Goal: Task Accomplishment & Management: Use online tool/utility

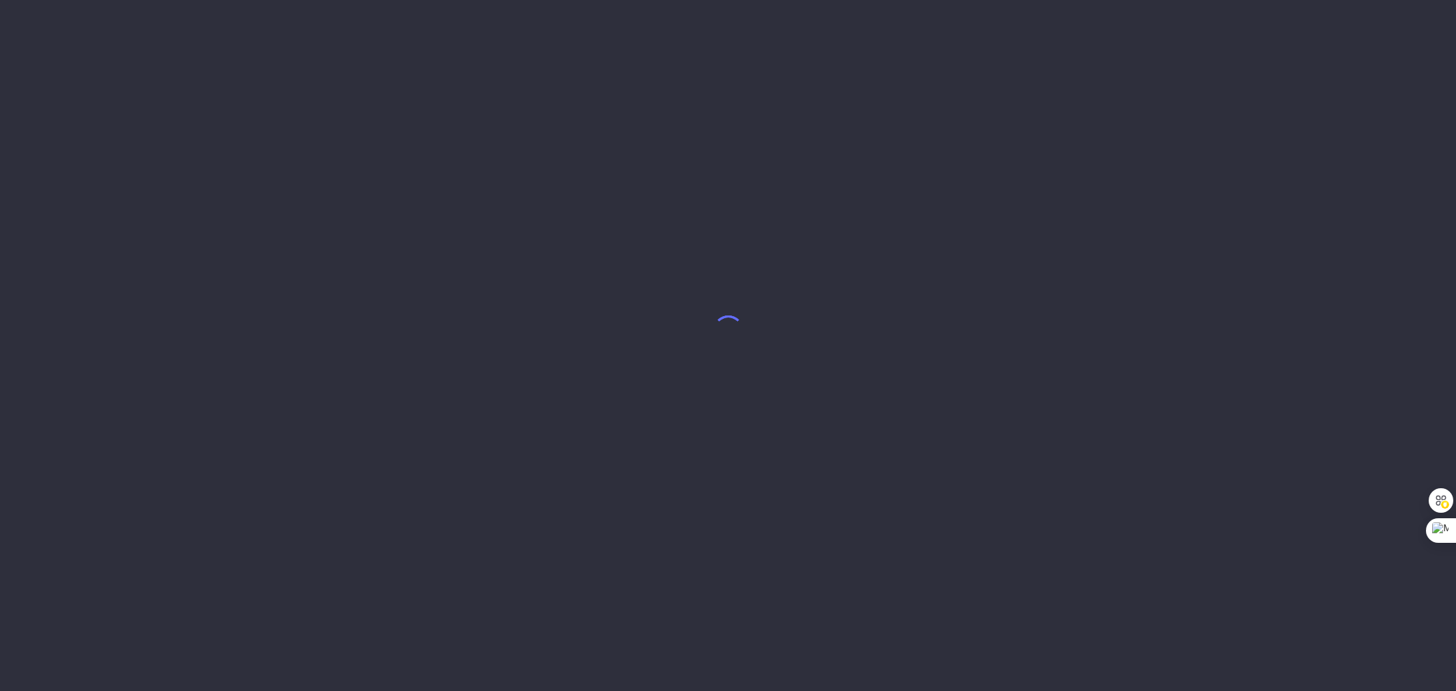
select select "6"
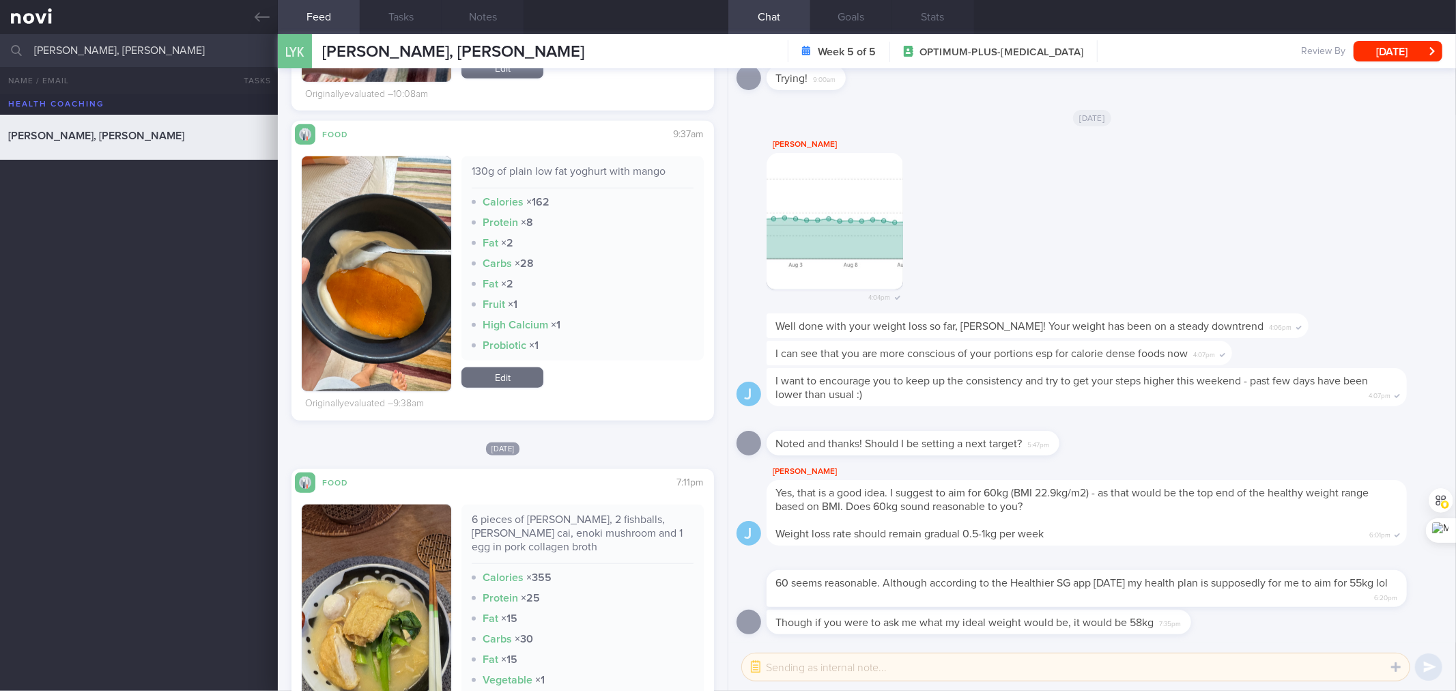
scroll to position [951, 0]
click at [577, 174] on div "130g of plain low fat yoghurt with mango" at bounding box center [582, 176] width 221 height 24
click at [576, 174] on div "130g of plain low fat yoghurt with mango" at bounding box center [582, 176] width 221 height 24
copy div "130g of plain low fat yoghurt with mango"
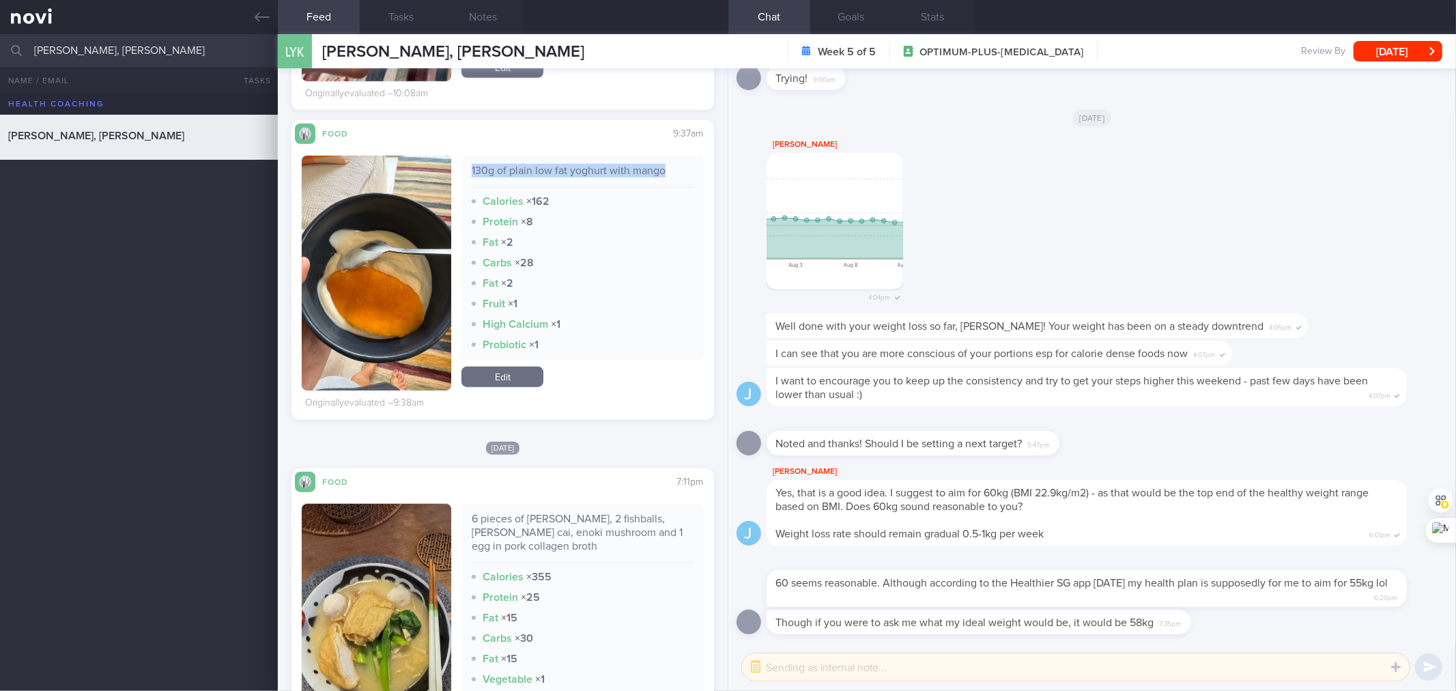
click at [510, 365] on div "130g of plain low fat yoghurt with mango Calories × 162 Protein × 8 Fat × 2 Car…" at bounding box center [583, 273] width 242 height 235
click at [503, 376] on link "Edit" at bounding box center [503, 377] width 82 height 20
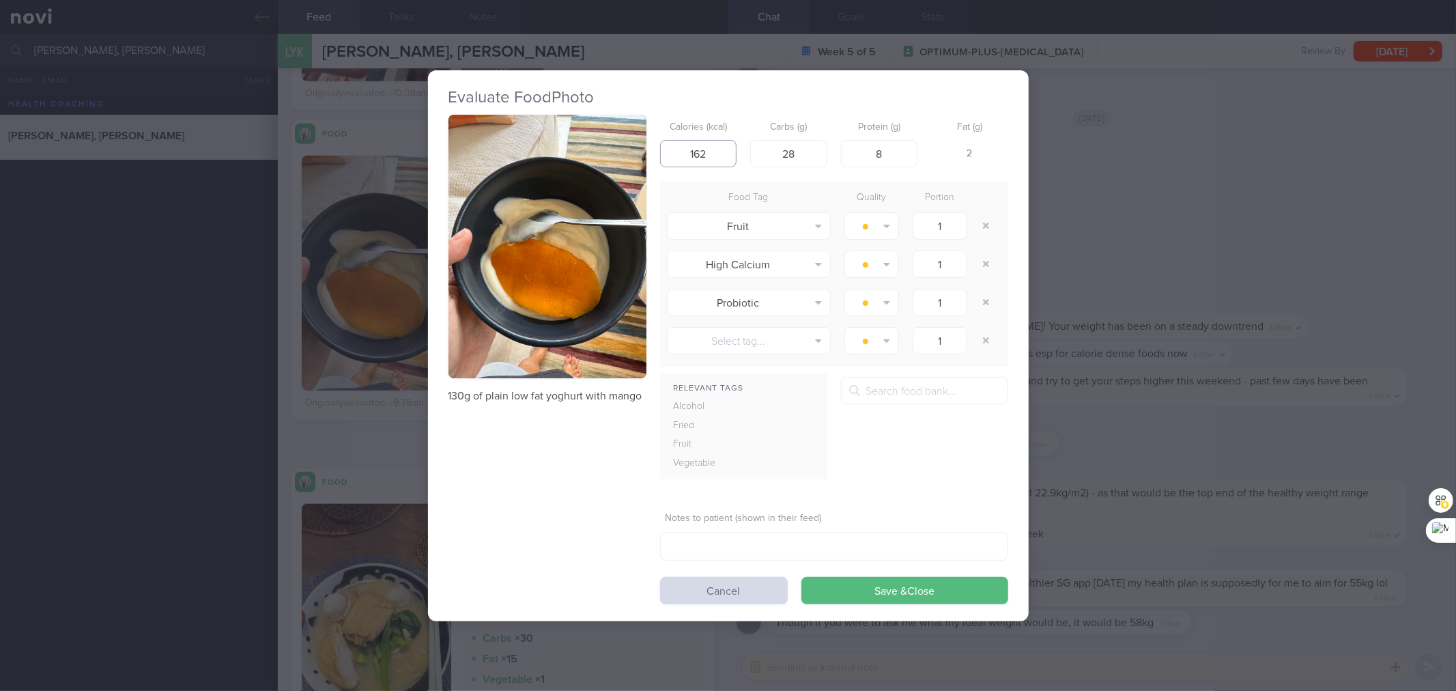
click at [709, 154] on input "162" at bounding box center [698, 153] width 77 height 27
type input "1"
type input "147"
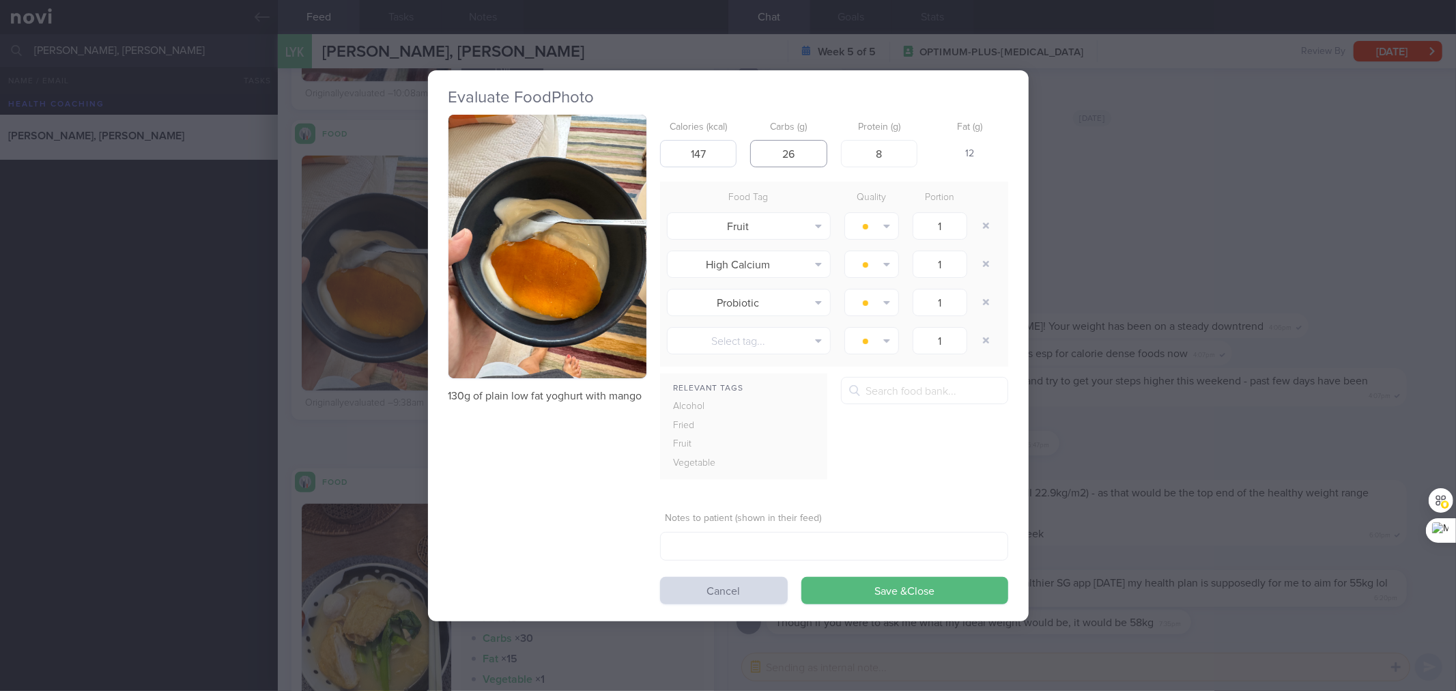
type input "26"
type input "5"
click at [802, 577] on button "Save & Close" at bounding box center [905, 590] width 207 height 27
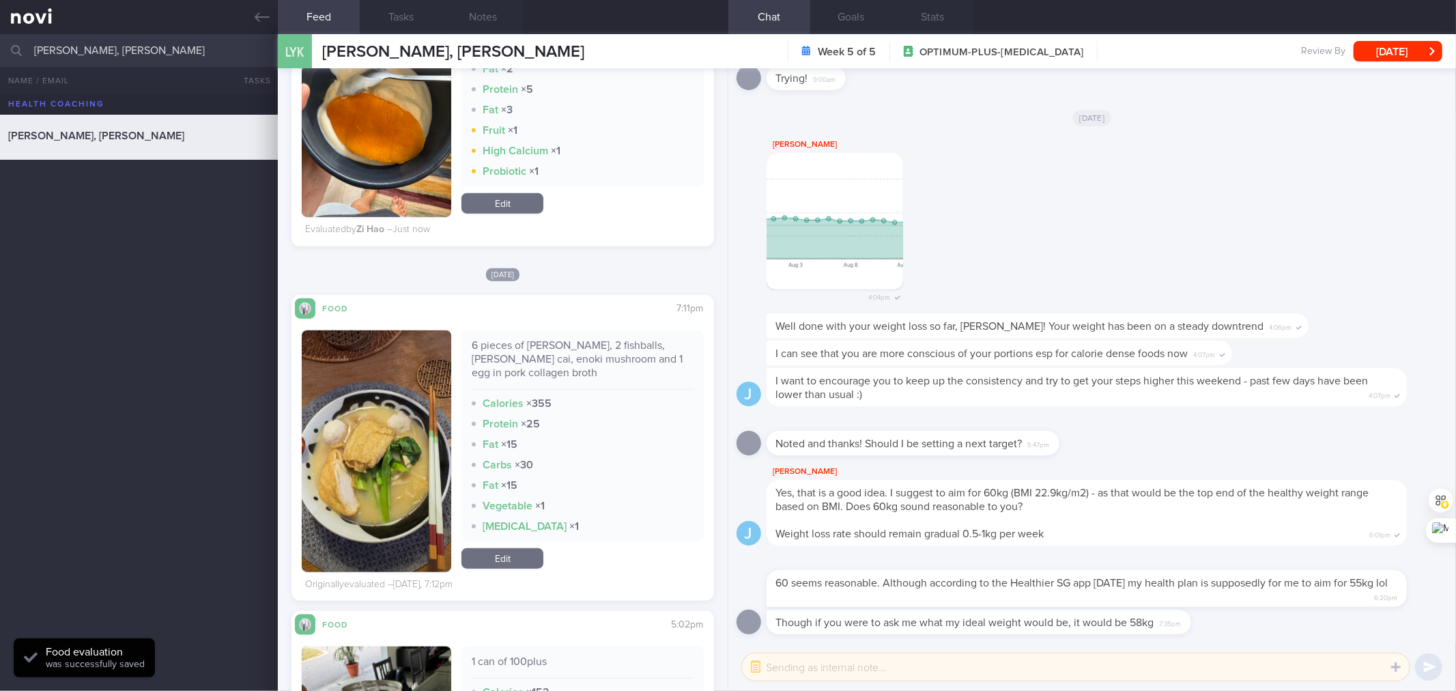
scroll to position [1125, 0]
click at [597, 339] on div "6 pieces of [PERSON_NAME], 2 fishballs, [PERSON_NAME] cai, enoki mushroom and 1…" at bounding box center [582, 364] width 221 height 51
copy div "6 pieces of [PERSON_NAME], 2 fishballs, [PERSON_NAME] cai, enoki mushroom and 1…"
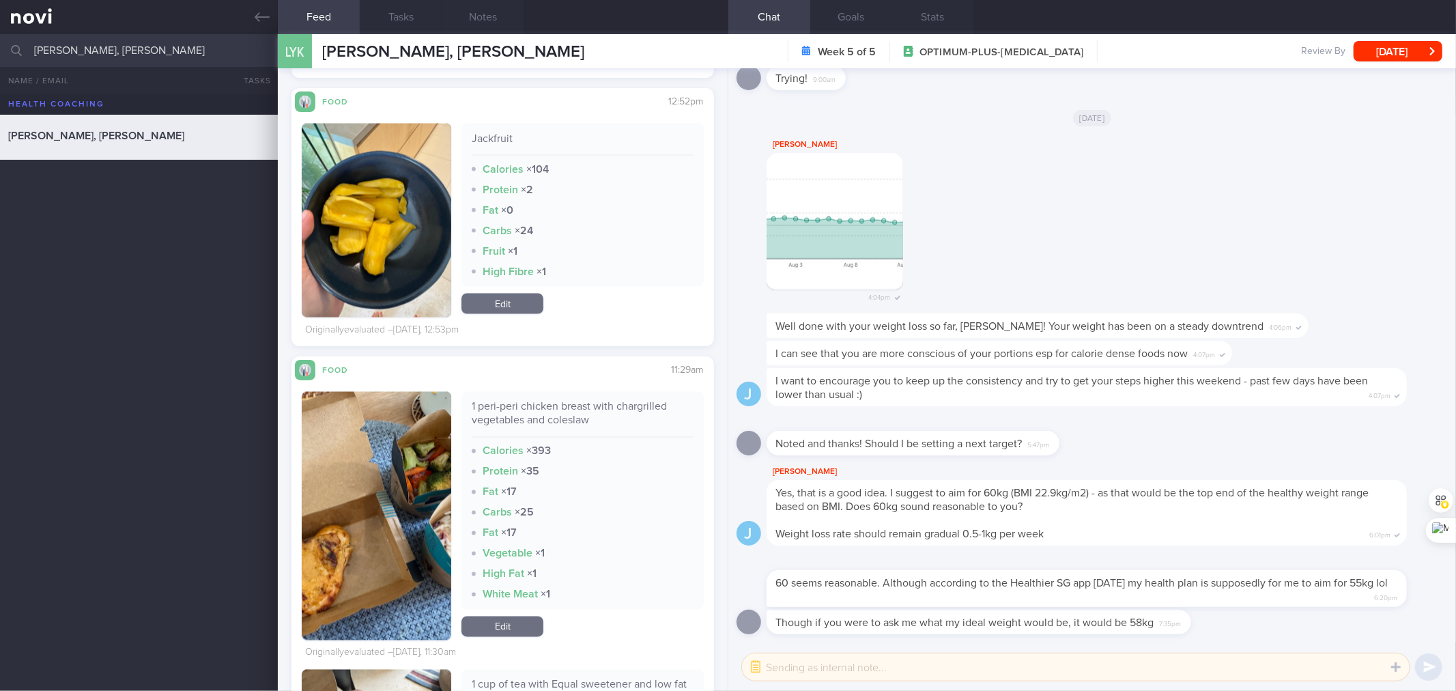
scroll to position [1878, 0]
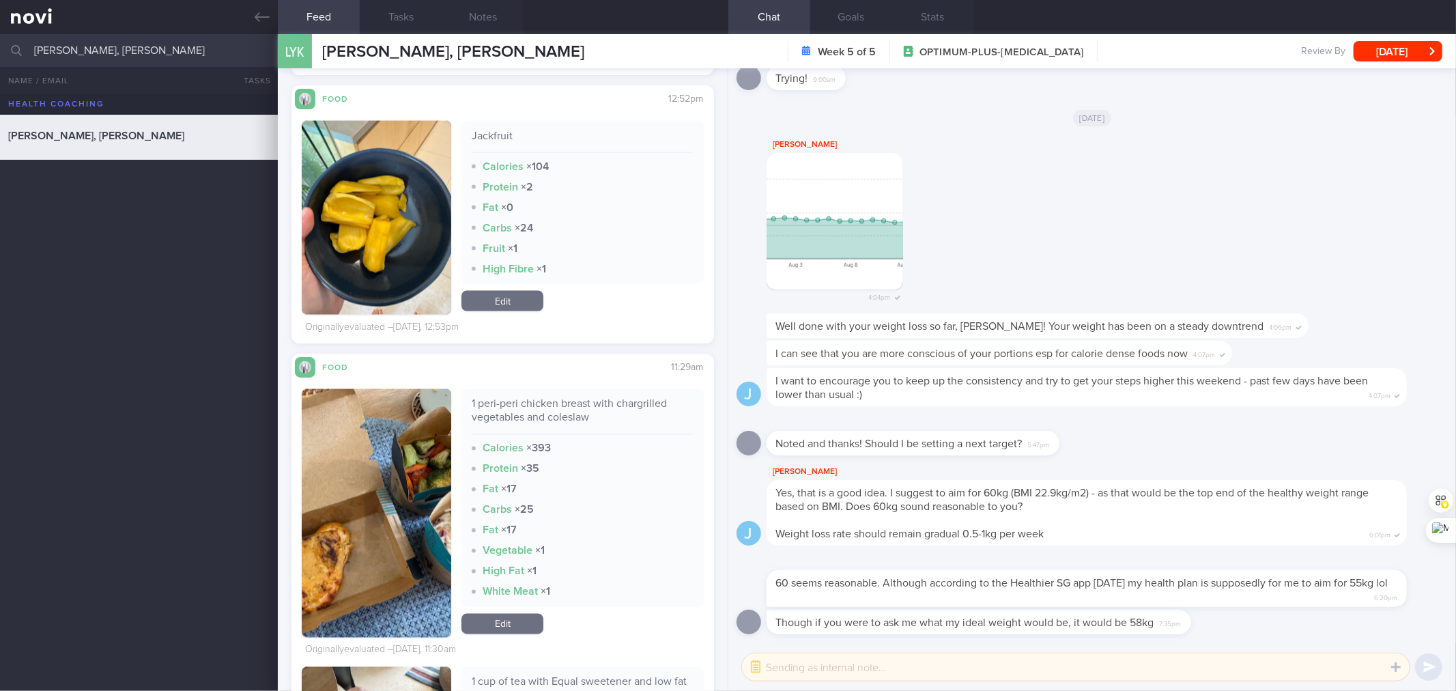
click at [587, 418] on div "1 peri-peri chicken breast with chargrilled vegetables and coleslaw" at bounding box center [582, 416] width 221 height 38
copy div "1 peri-peri chicken breast with chargrilled vegetables and coleslaw"
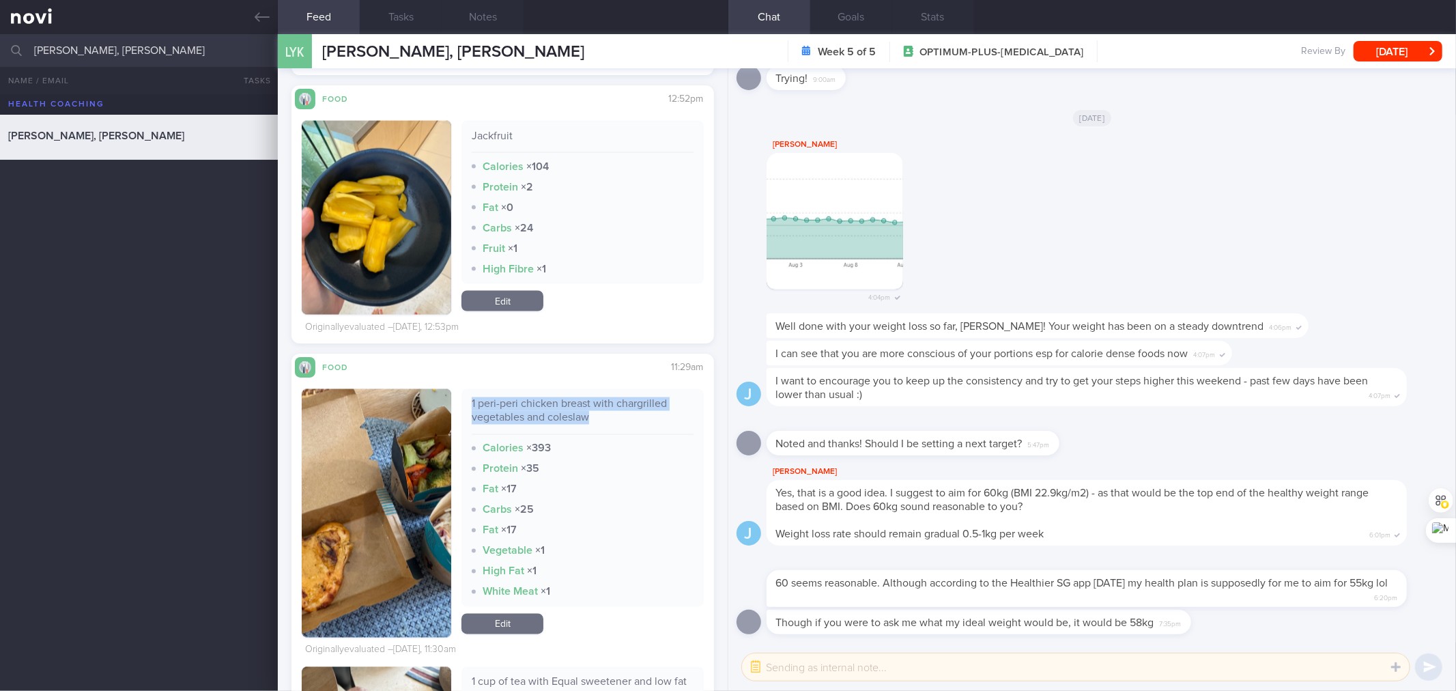
click at [517, 618] on link "Edit" at bounding box center [503, 624] width 82 height 20
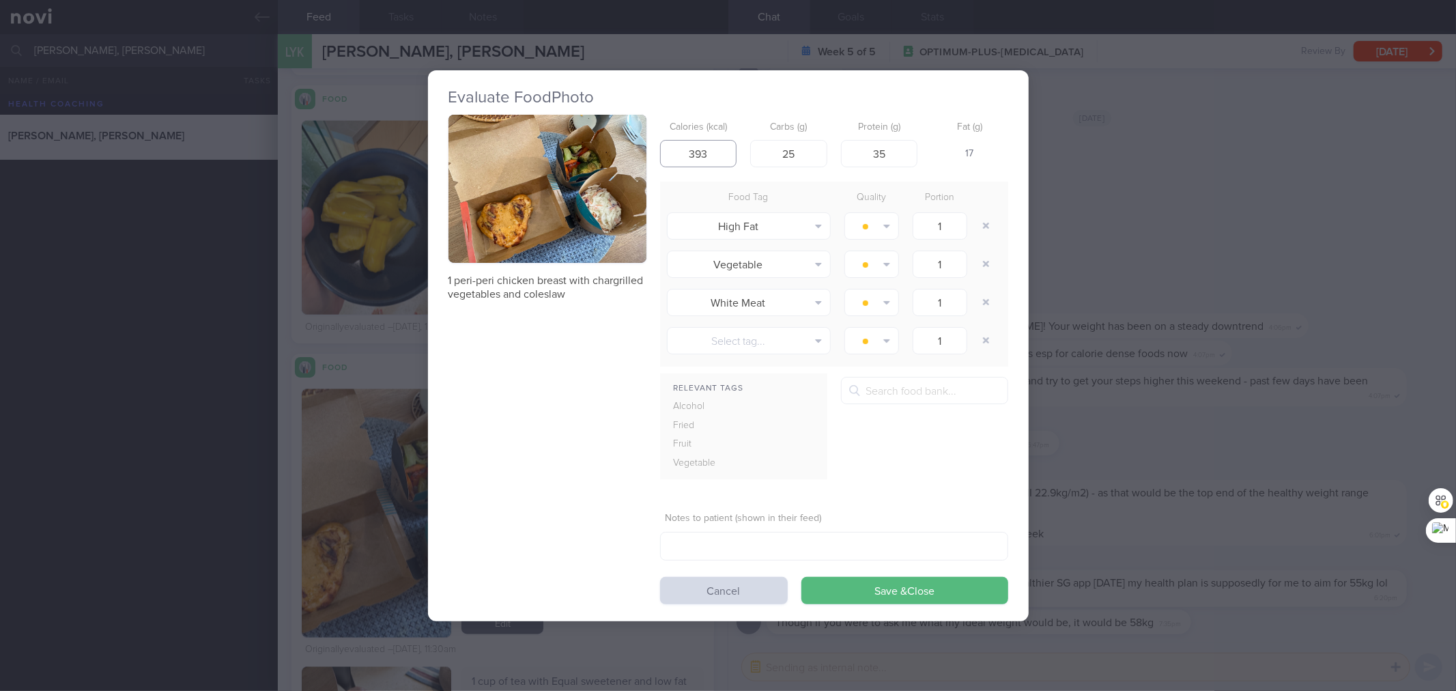
click at [706, 162] on input "393" at bounding box center [698, 153] width 77 height 27
click at [706, 160] on input "393" at bounding box center [698, 153] width 77 height 27
drag, startPoint x: 706, startPoint y: 160, endPoint x: 896, endPoint y: 210, distance: 196.4
click at [684, 157] on input "393" at bounding box center [698, 153] width 77 height 27
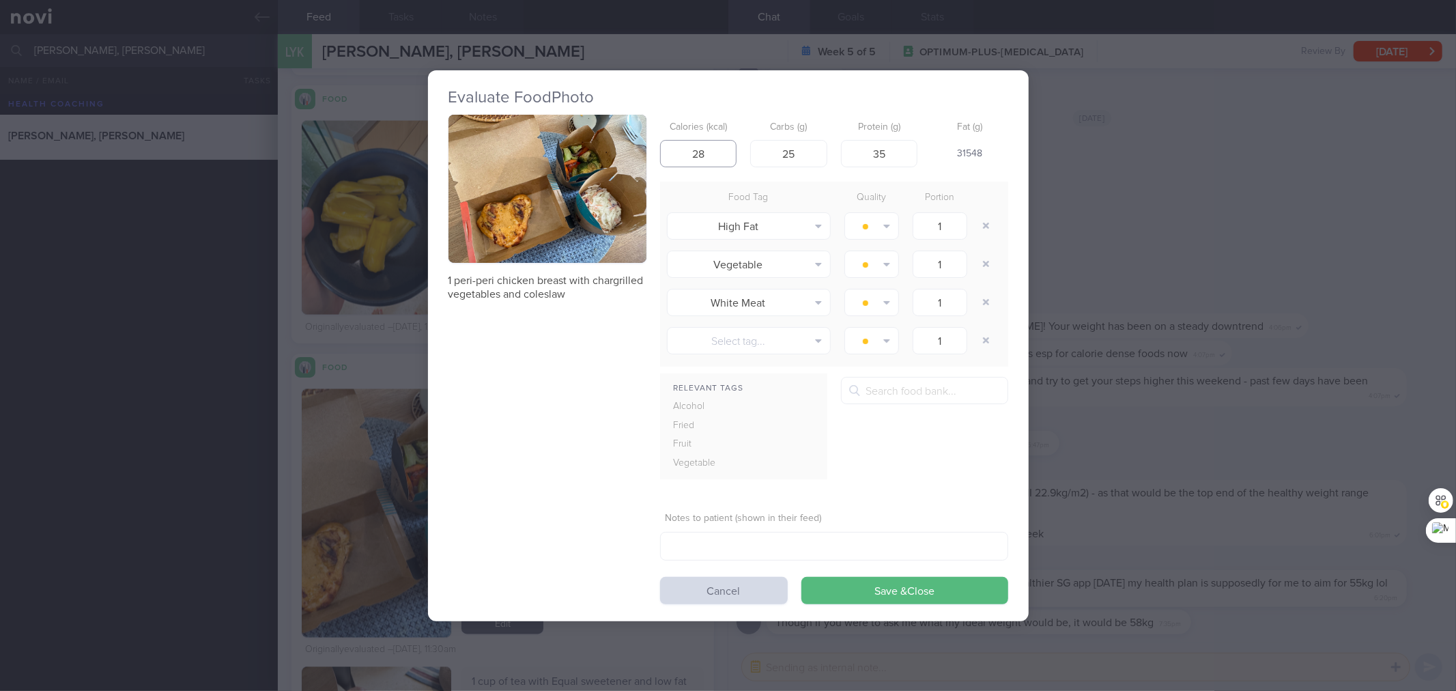
type input "2"
type input "284"
type input "17"
type input "31"
click at [802, 577] on button "Save & Close" at bounding box center [905, 590] width 207 height 27
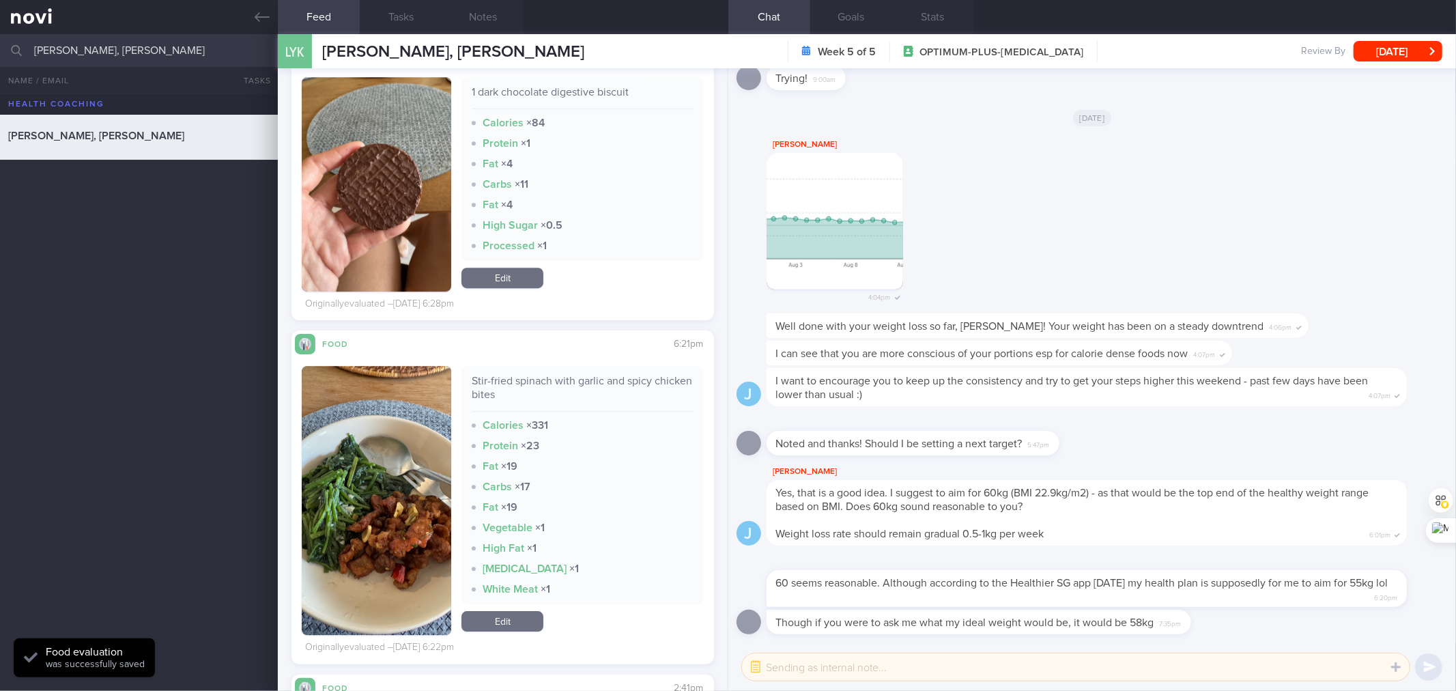
scroll to position [3281, 0]
click at [623, 383] on div "Stir-fried spinach with garlic and spicy chicken bites" at bounding box center [582, 392] width 221 height 38
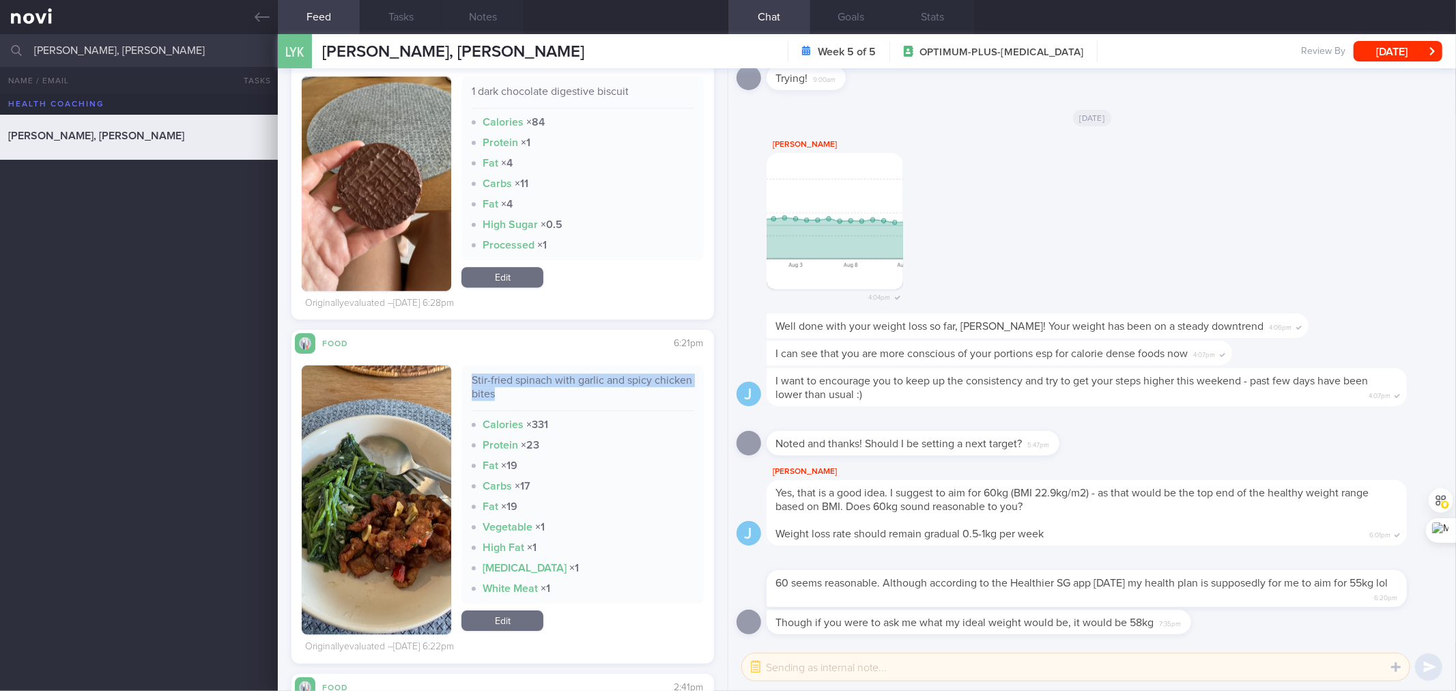
click at [623, 383] on div "Stir-fried spinach with garlic and spicy chicken bites" at bounding box center [582, 392] width 221 height 38
copy div "Stir-fried spinach with garlic and spicy chicken bites"
click at [348, 447] on button "button" at bounding box center [377, 499] width 150 height 269
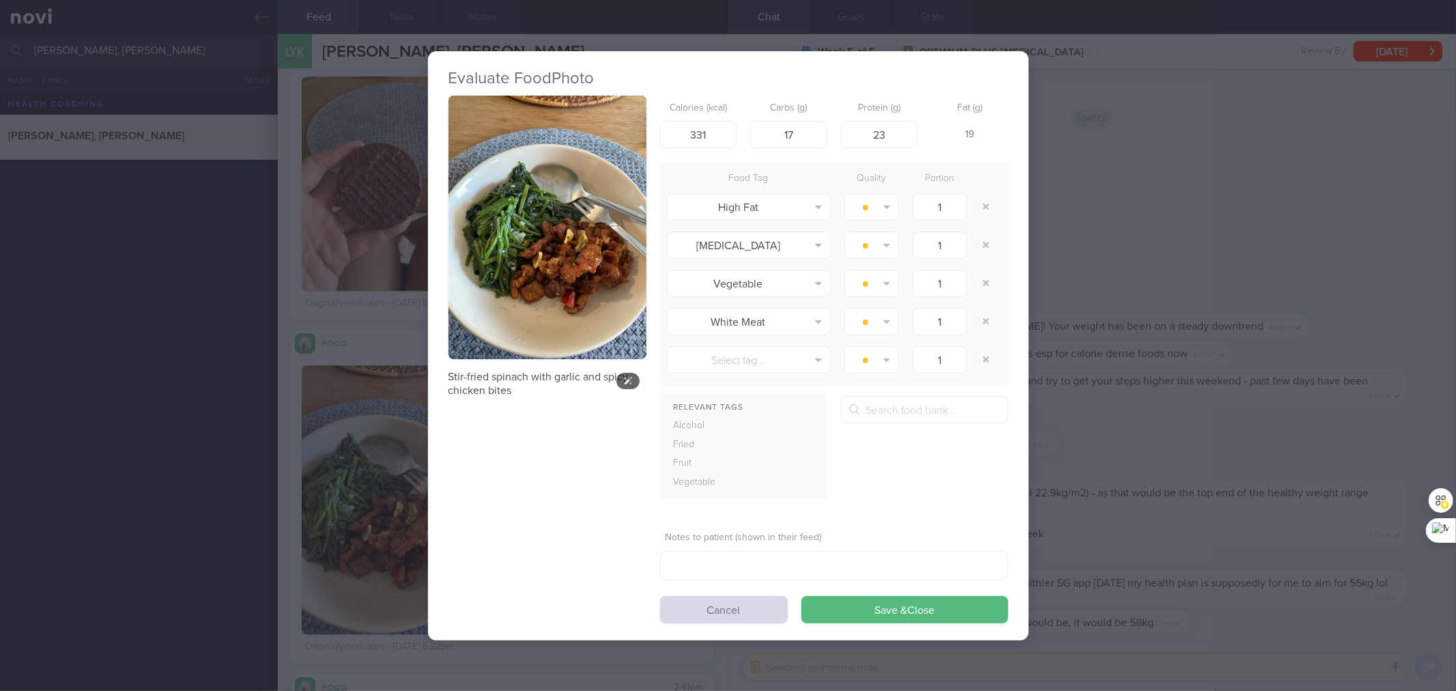
click at [508, 244] on button "button" at bounding box center [548, 228] width 198 height 264
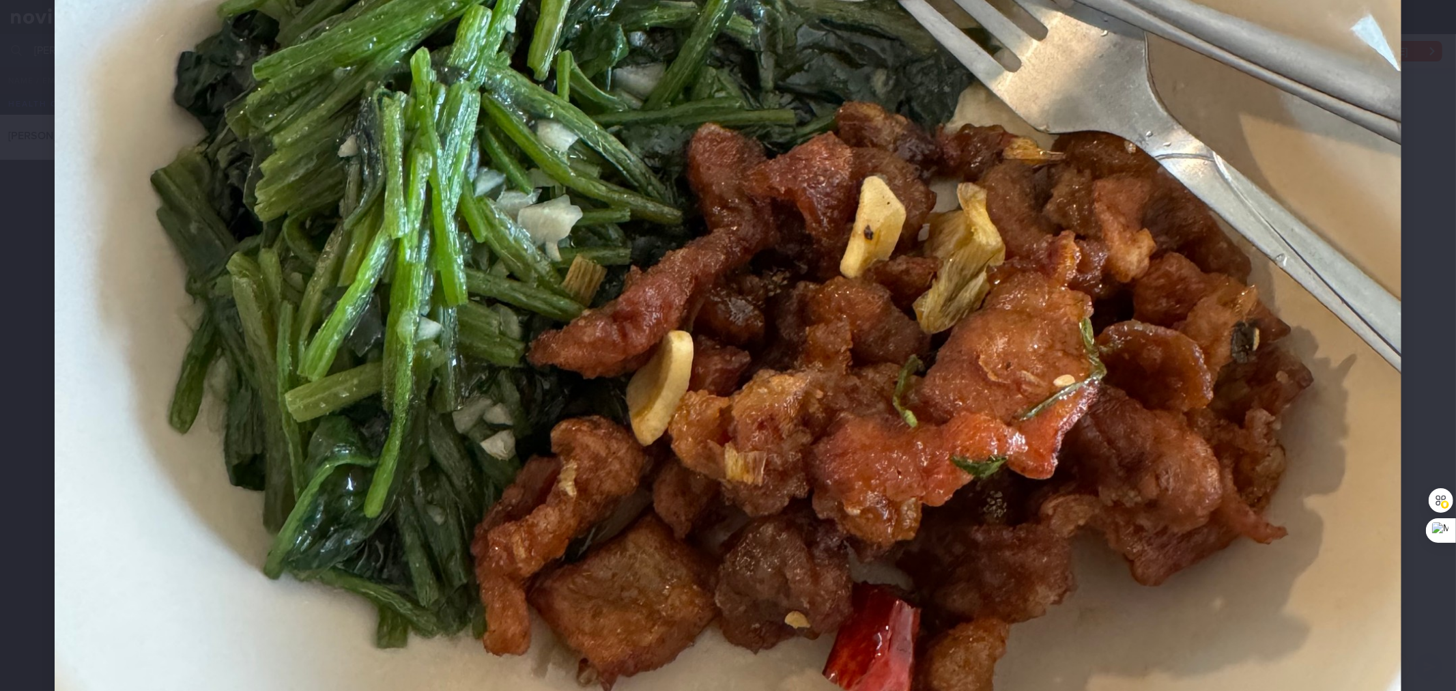
scroll to position [809, 0]
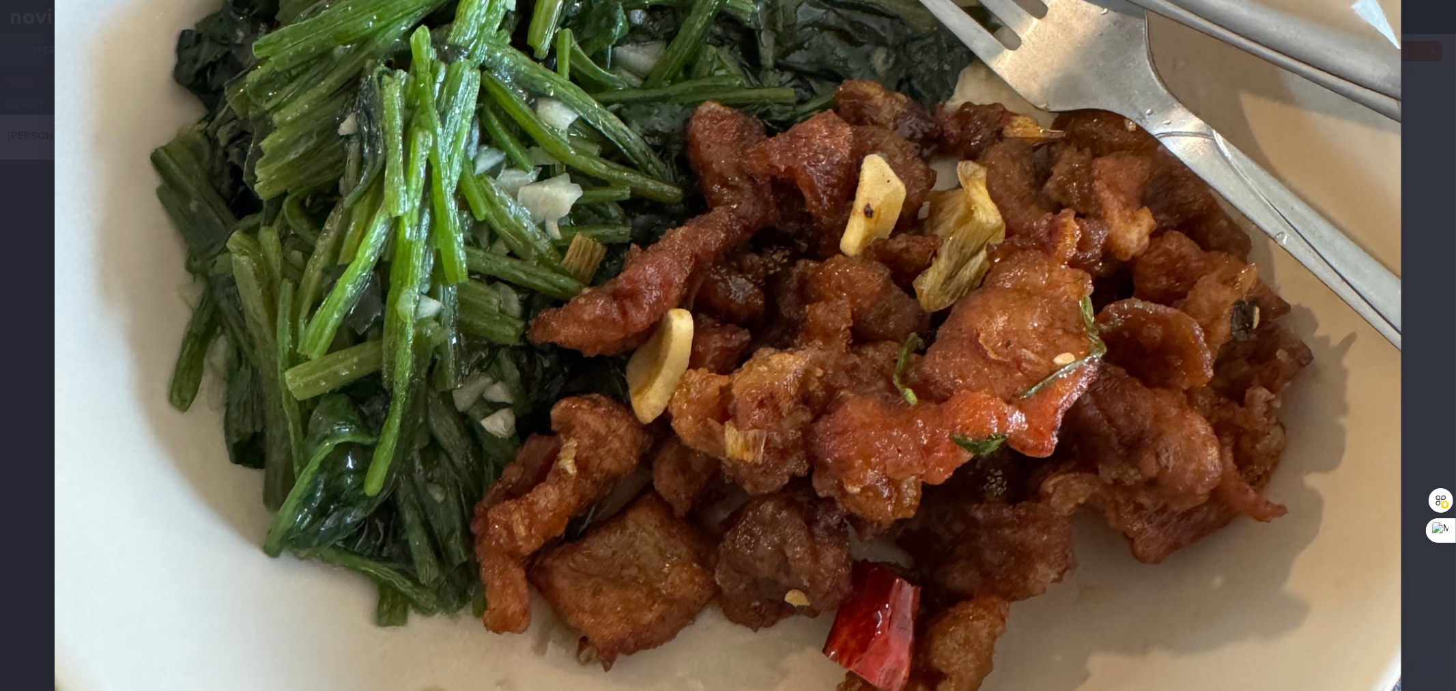
click at [851, 292] on img at bounding box center [728, 143] width 1347 height 1796
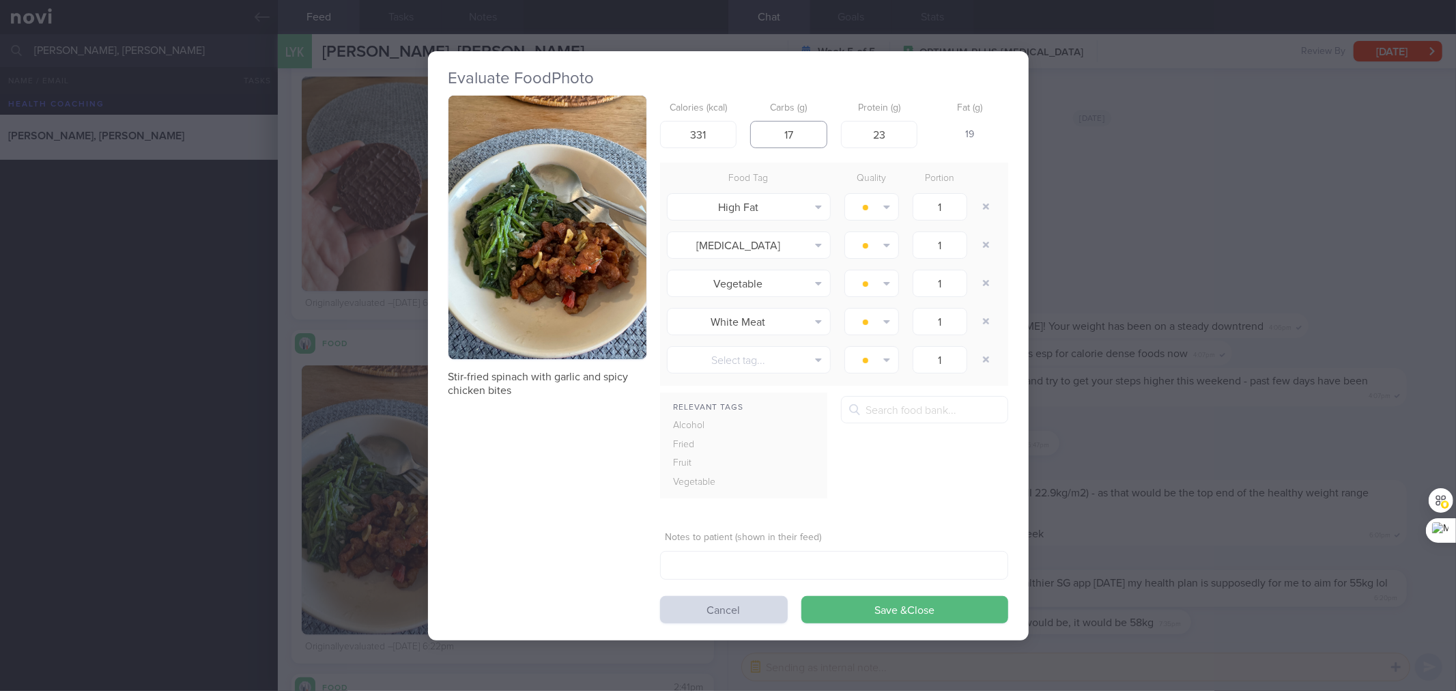
click at [807, 131] on input "17" at bounding box center [788, 134] width 77 height 27
type input "1"
type input "14"
type input "28"
click at [978, 609] on button "Save & Close" at bounding box center [905, 609] width 207 height 27
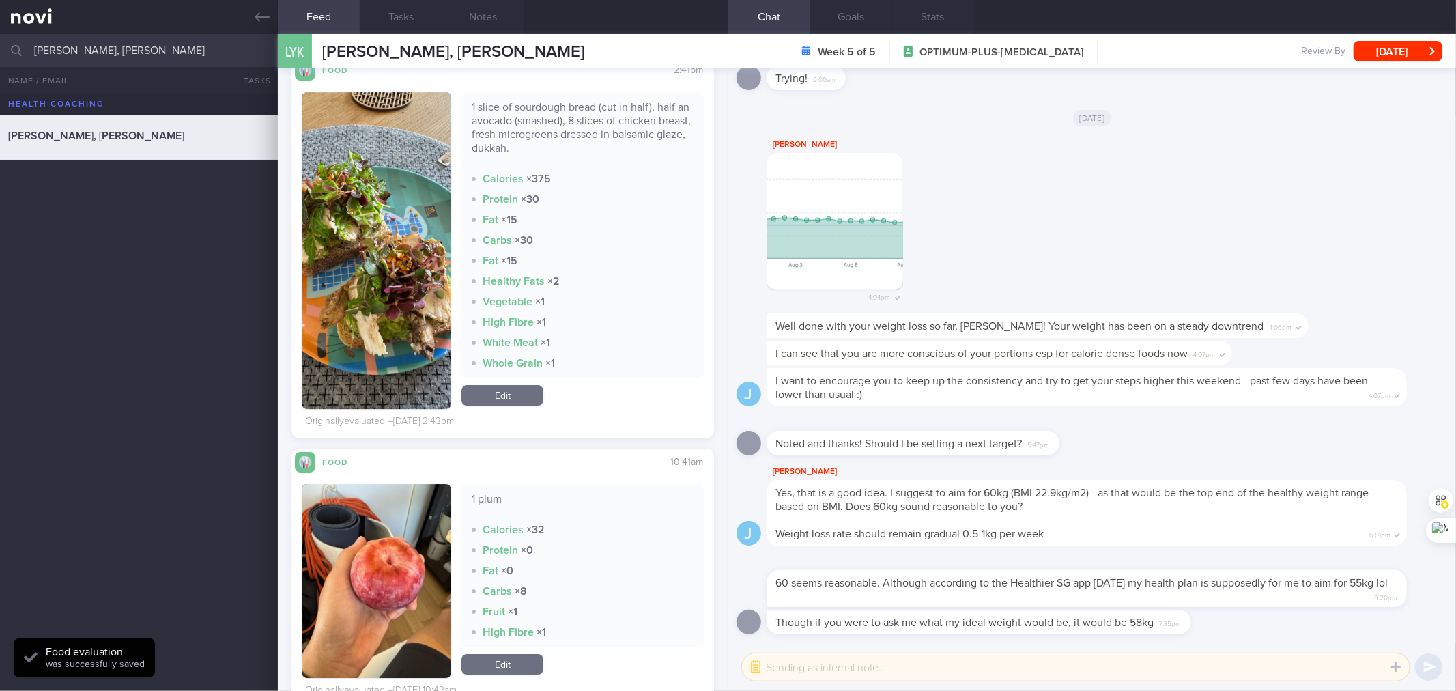
scroll to position [3685, 0]
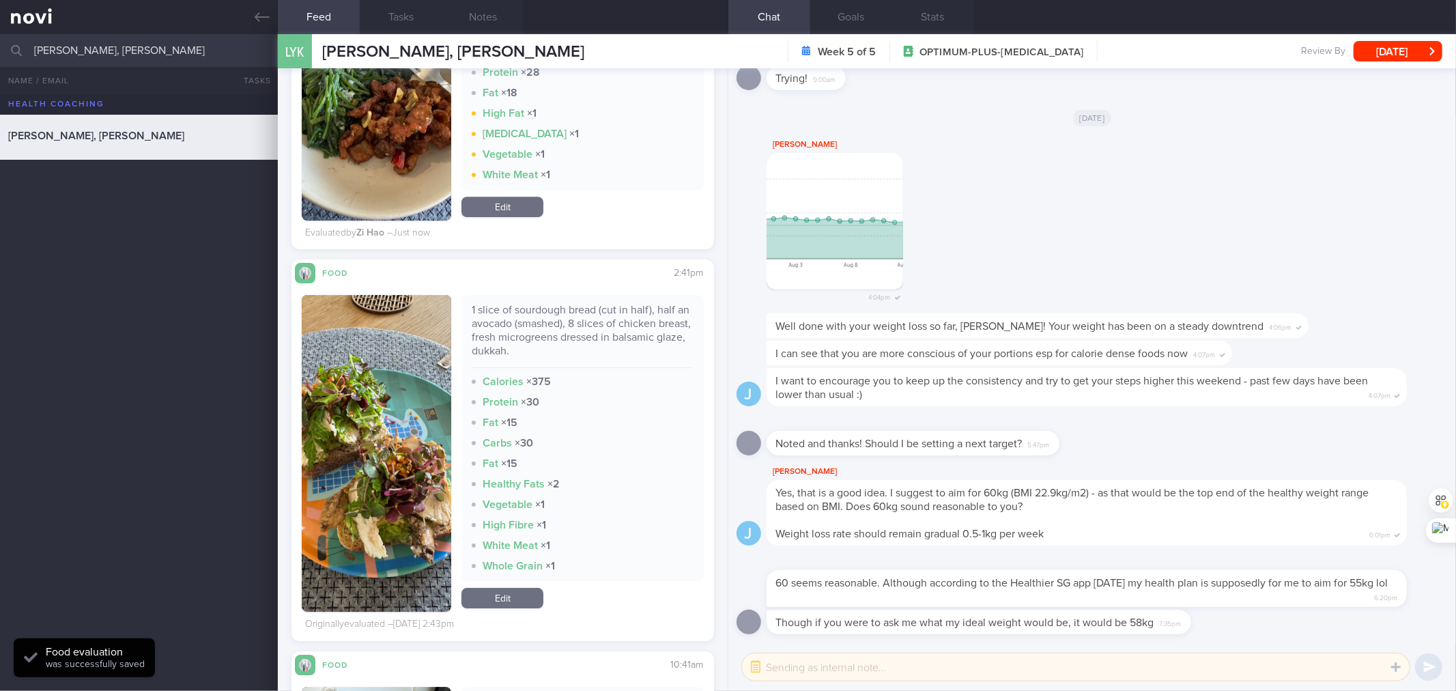
click at [553, 343] on div "1 slice of sourdough bread (cut in half), half an avocado (smashed), 8 slices o…" at bounding box center [582, 335] width 221 height 65
copy div "1 slice of sourdough bread (cut in half), half an avocado (smashed), 8 slices o…"
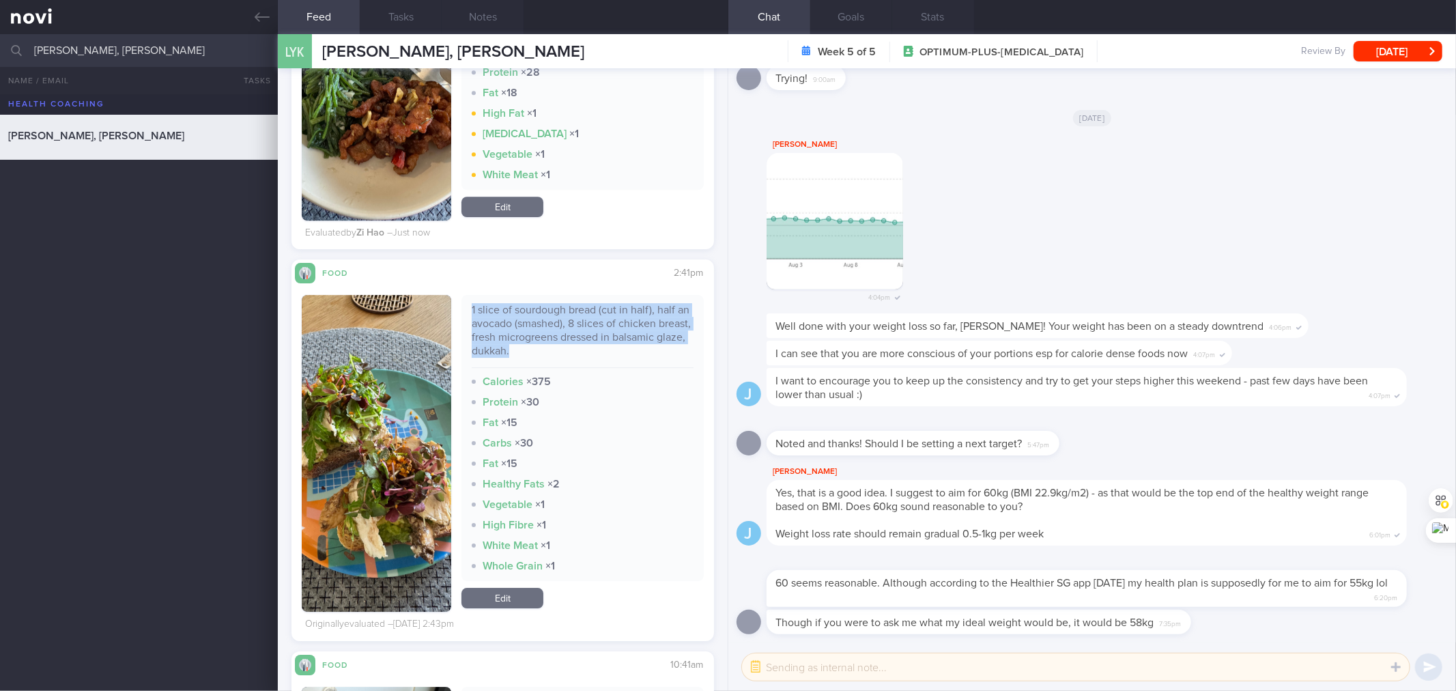
drag, startPoint x: 481, startPoint y: 590, endPoint x: 500, endPoint y: 503, distance: 88.7
click at [481, 590] on link "Edit" at bounding box center [503, 598] width 82 height 20
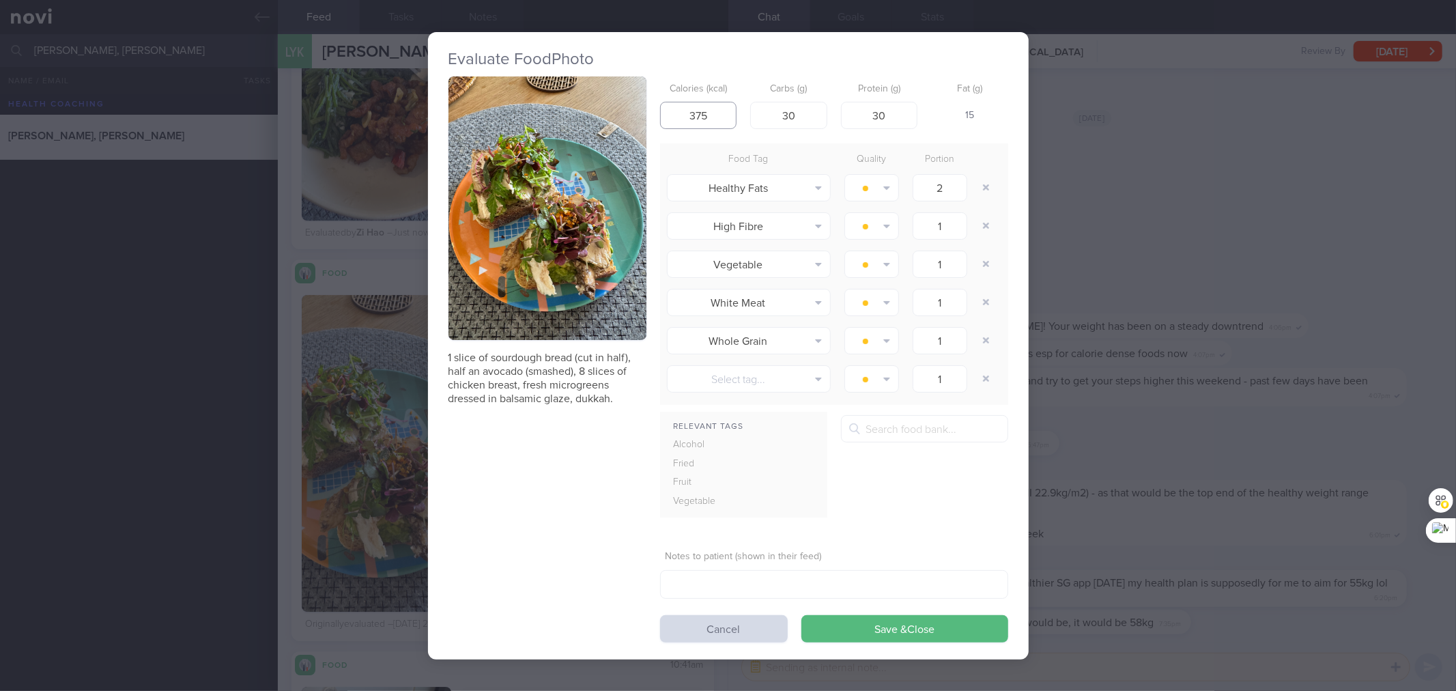
click at [712, 104] on input "375" at bounding box center [698, 115] width 77 height 27
click at [711, 102] on input "375" at bounding box center [698, 115] width 77 height 27
type input "493"
type input "35"
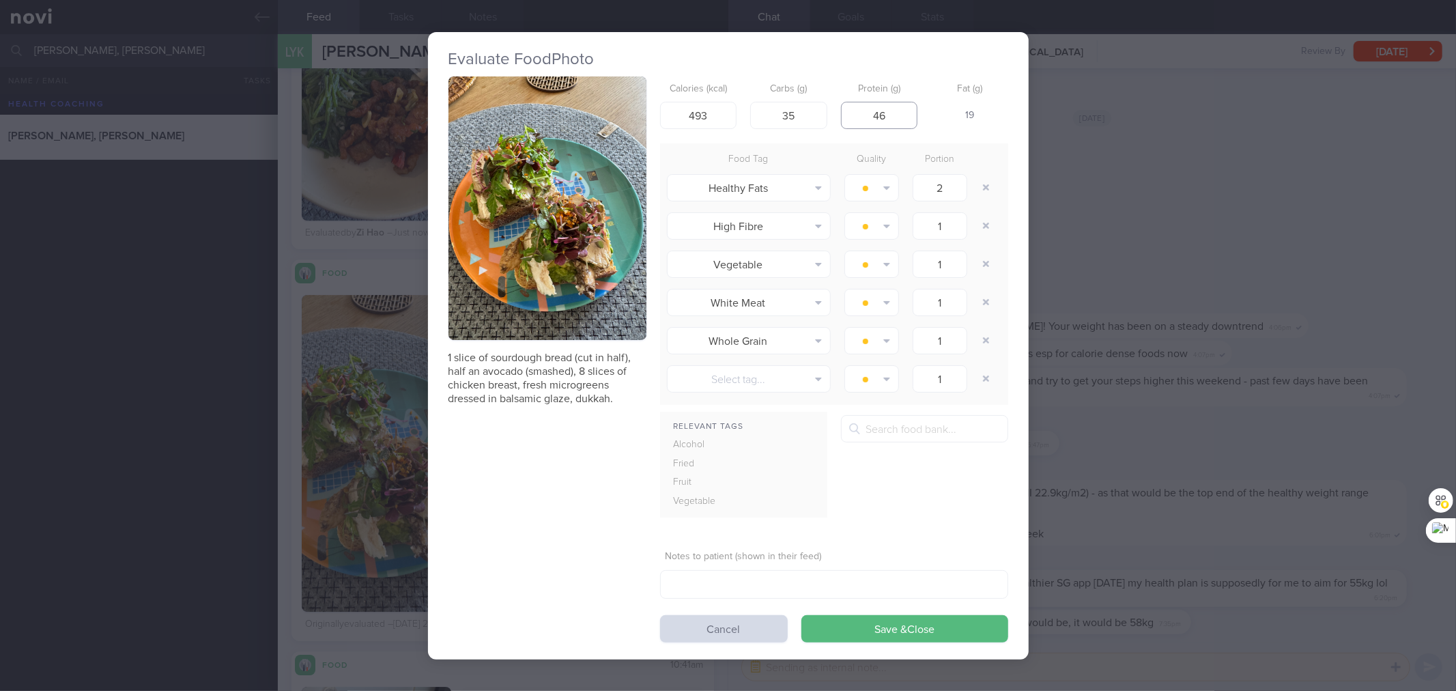
type input "46"
click at [802, 615] on button "Save & Close" at bounding box center [905, 628] width 207 height 27
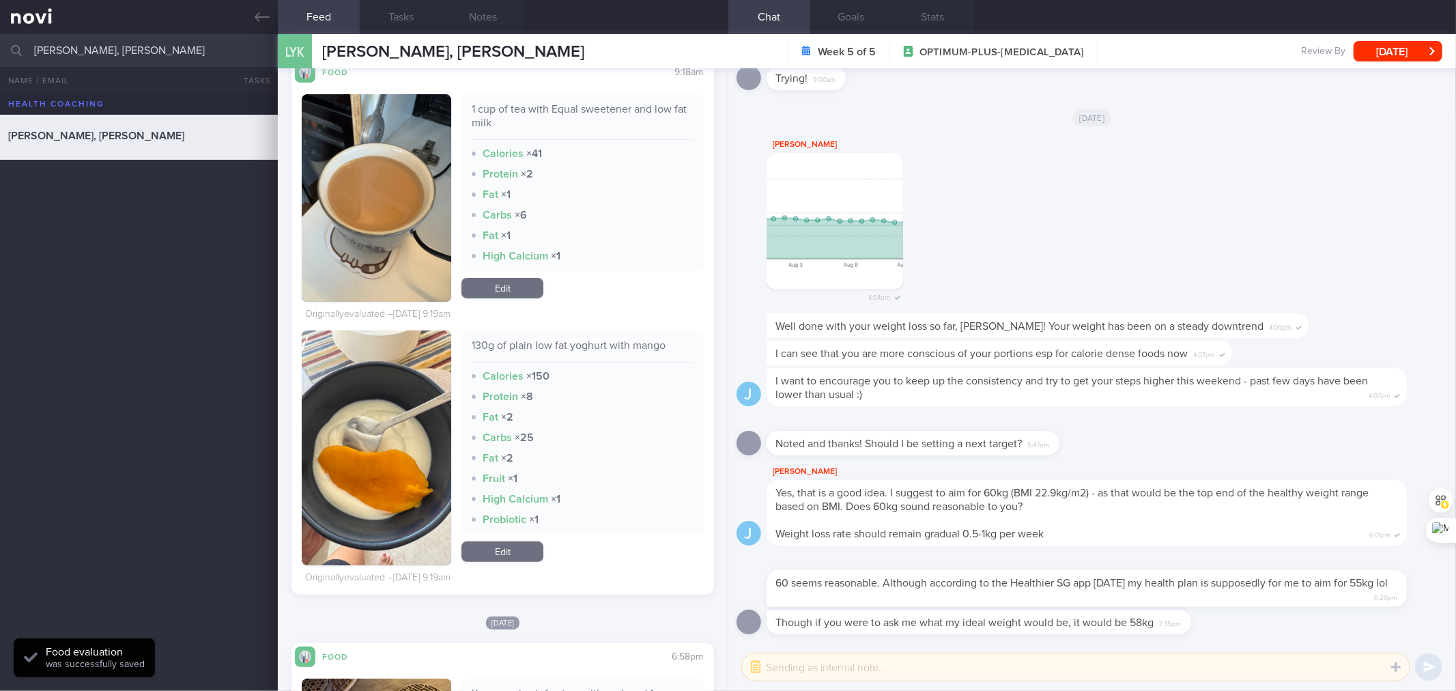
scroll to position [4698, 0]
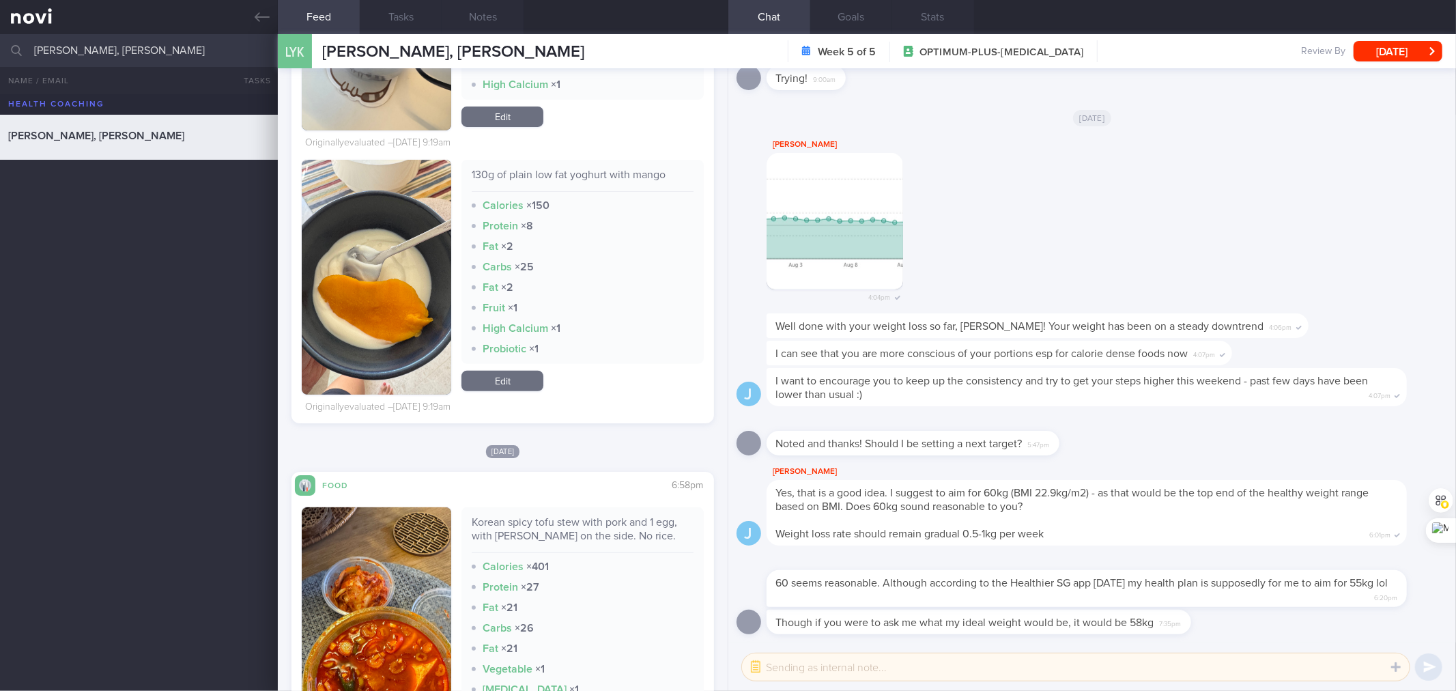
click at [495, 385] on link "Edit" at bounding box center [503, 381] width 82 height 20
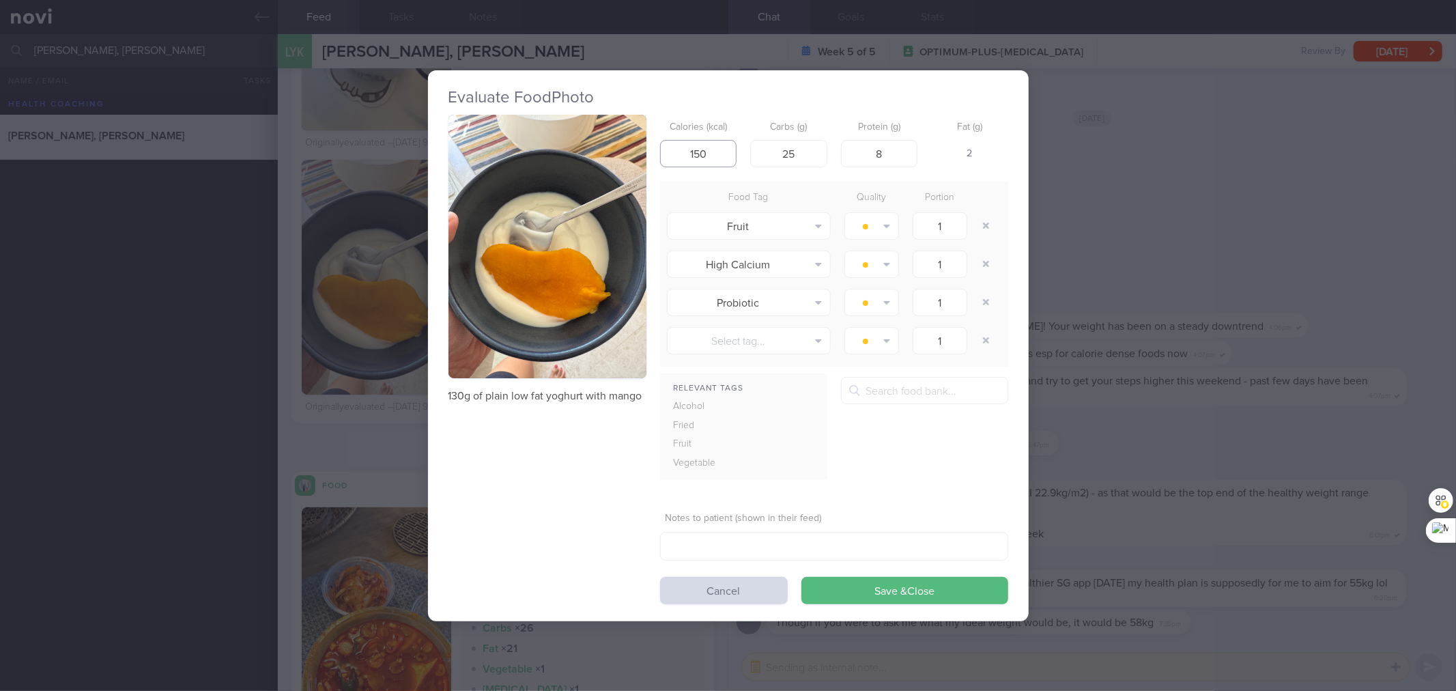
click at [707, 152] on input "150" at bounding box center [698, 153] width 77 height 27
type input "147"
type input "26"
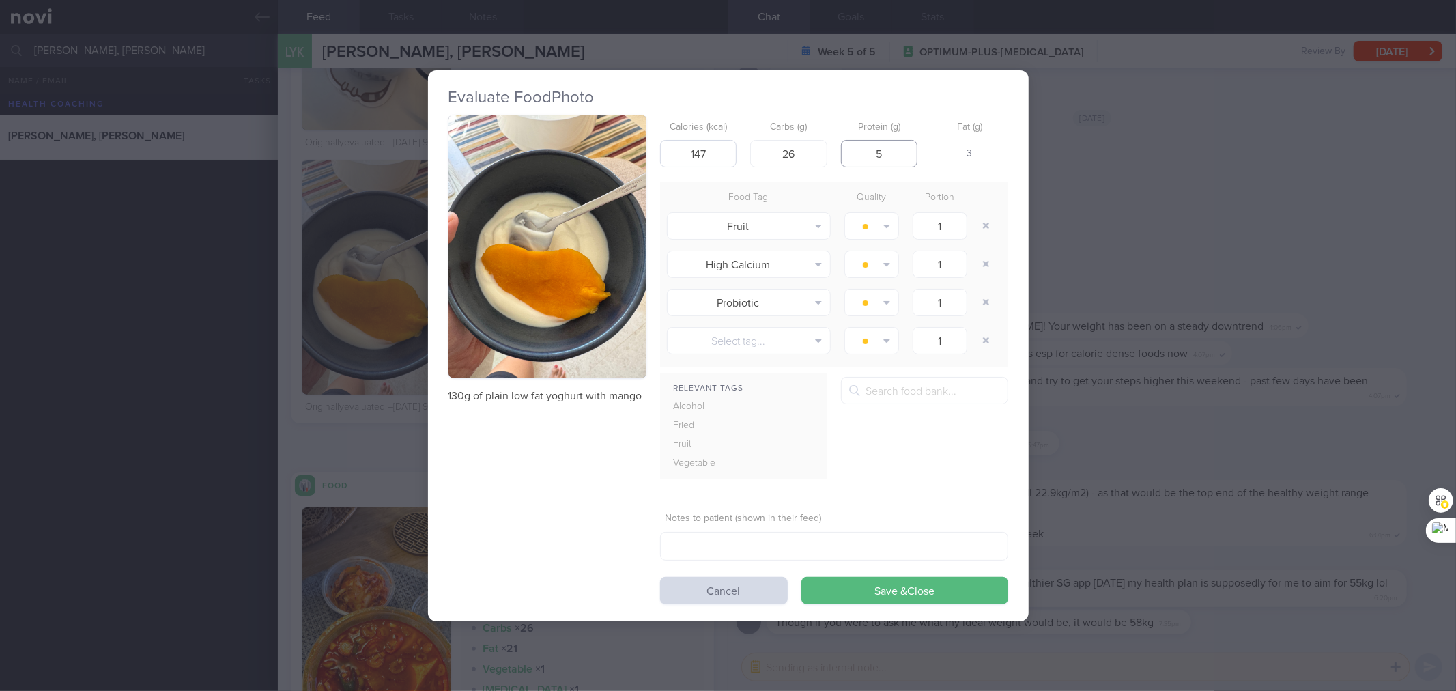
type input "5"
click at [802, 577] on button "Save & Close" at bounding box center [905, 590] width 207 height 27
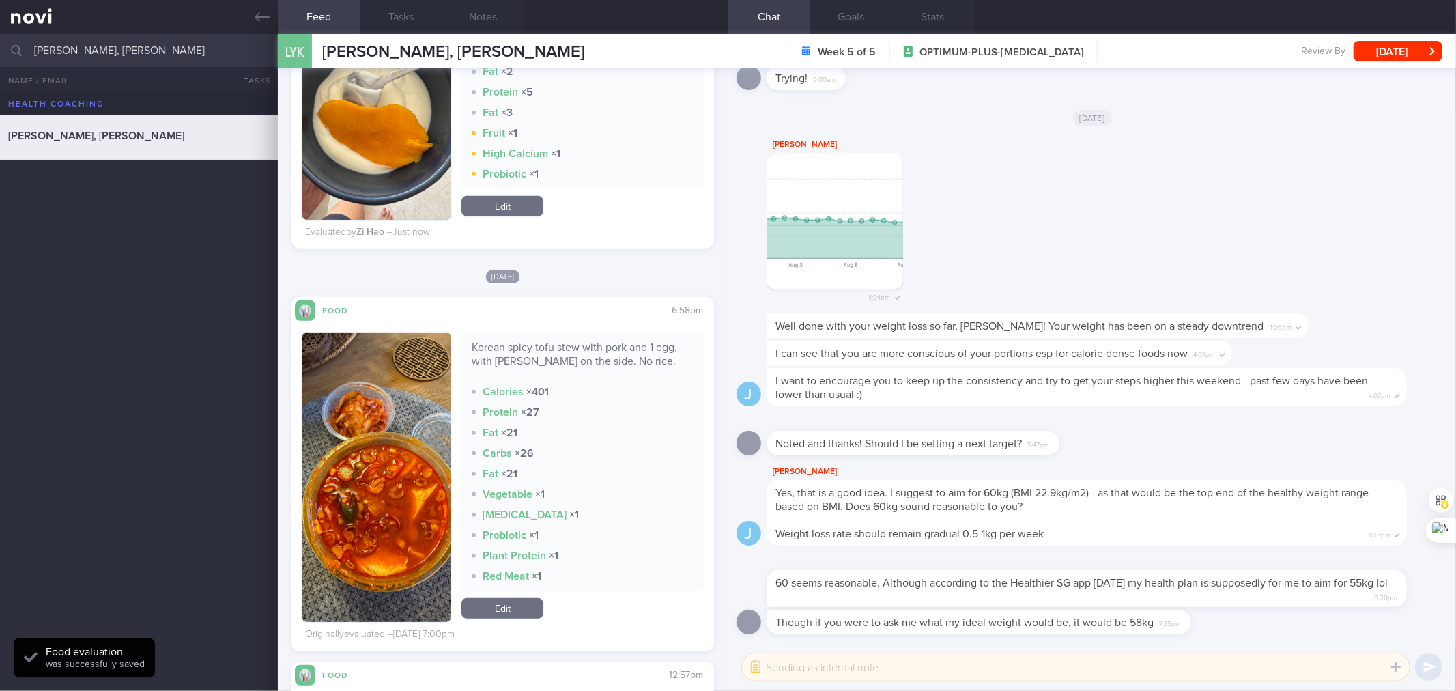
scroll to position [4899, 0]
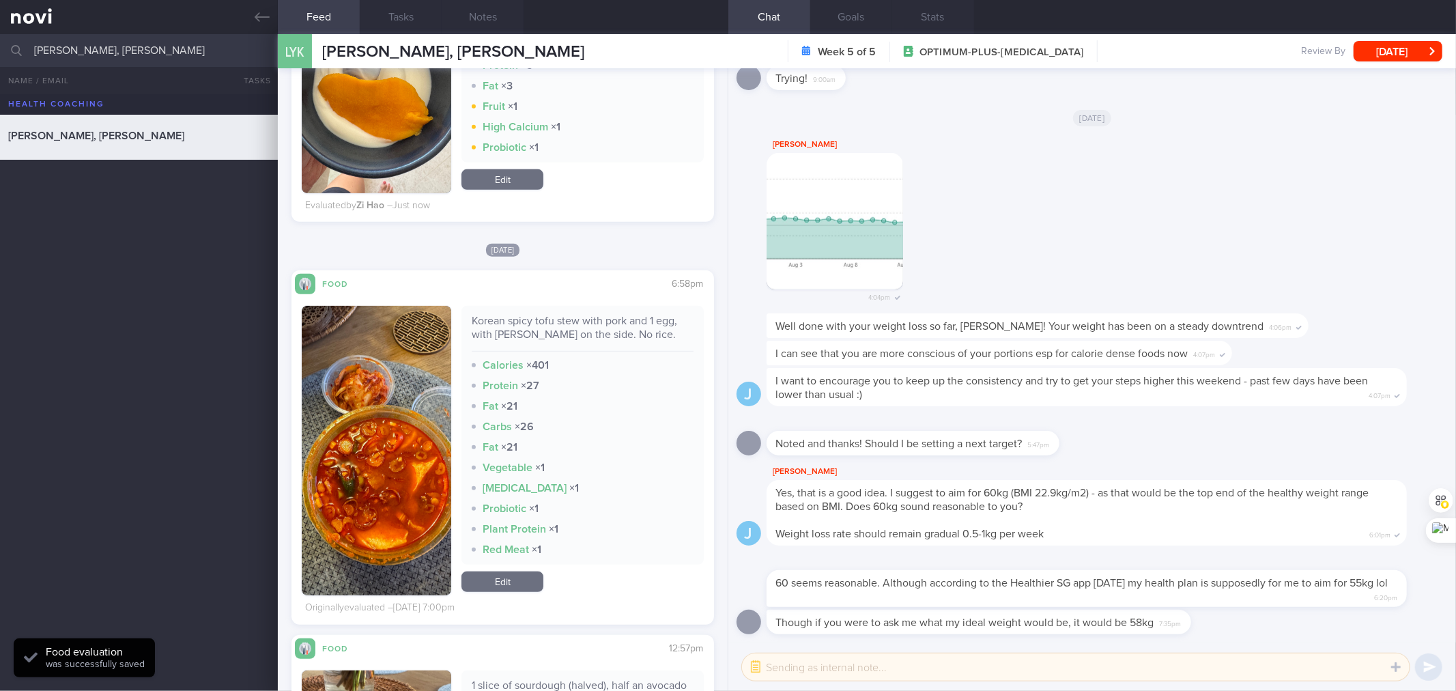
click at [586, 336] on div "Korean spicy tofu stew with pork and 1 egg, with [PERSON_NAME] on the side. No …" at bounding box center [582, 333] width 221 height 38
copy div "Korean spicy tofu stew with pork and 1 egg, with [PERSON_NAME] on the side. No …"
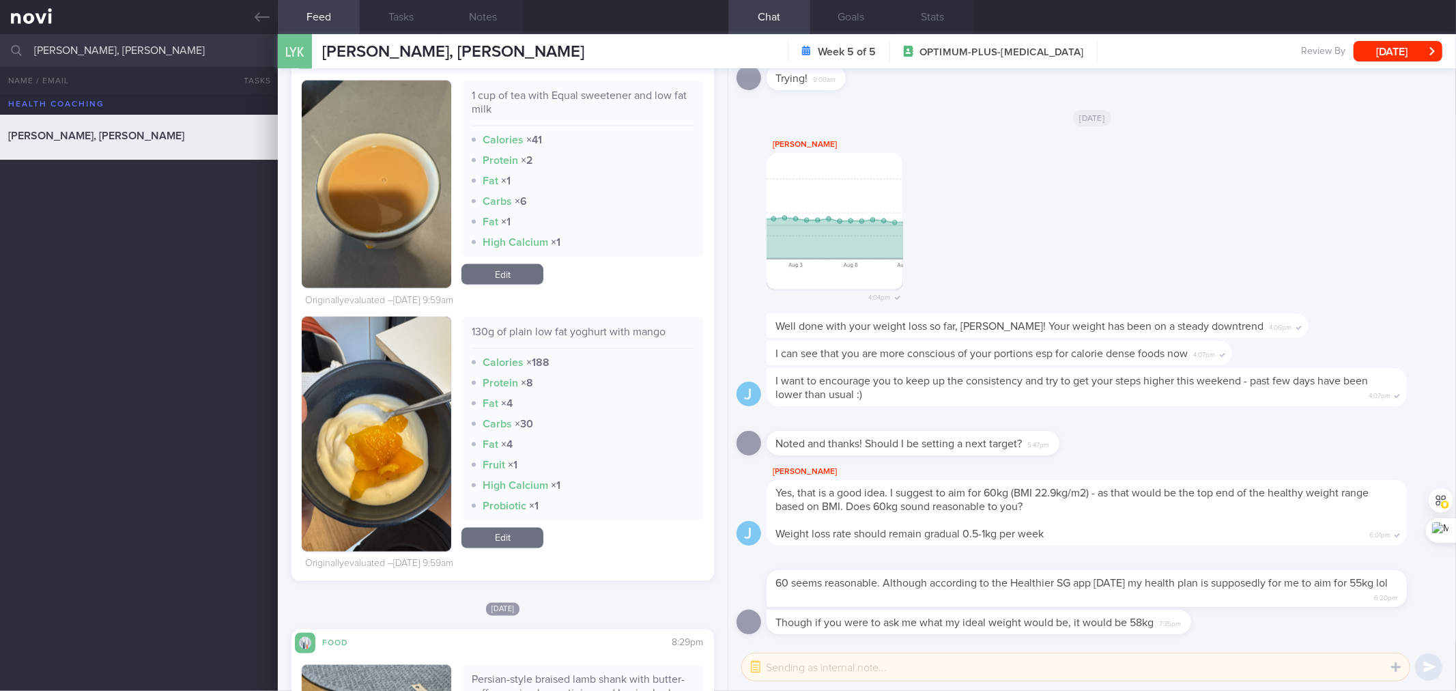
scroll to position [6113, 0]
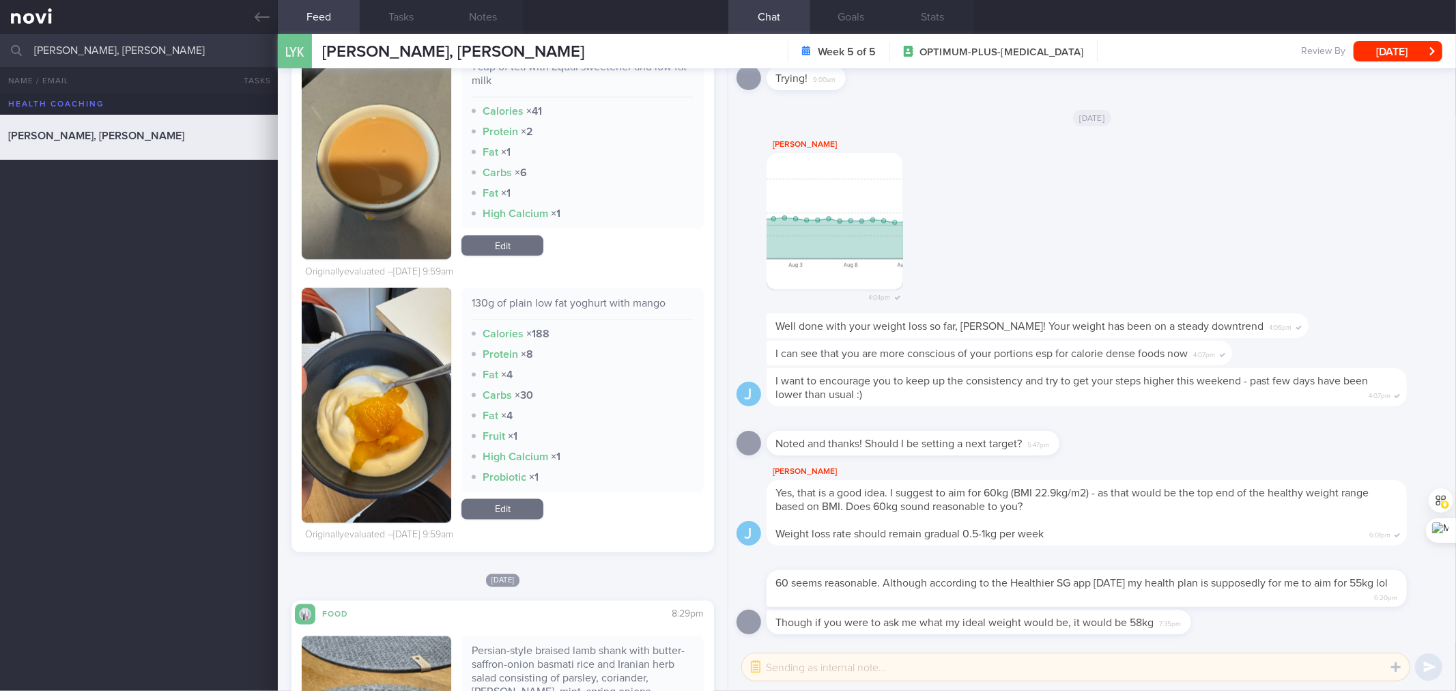
click at [522, 520] on link "Edit" at bounding box center [503, 509] width 82 height 20
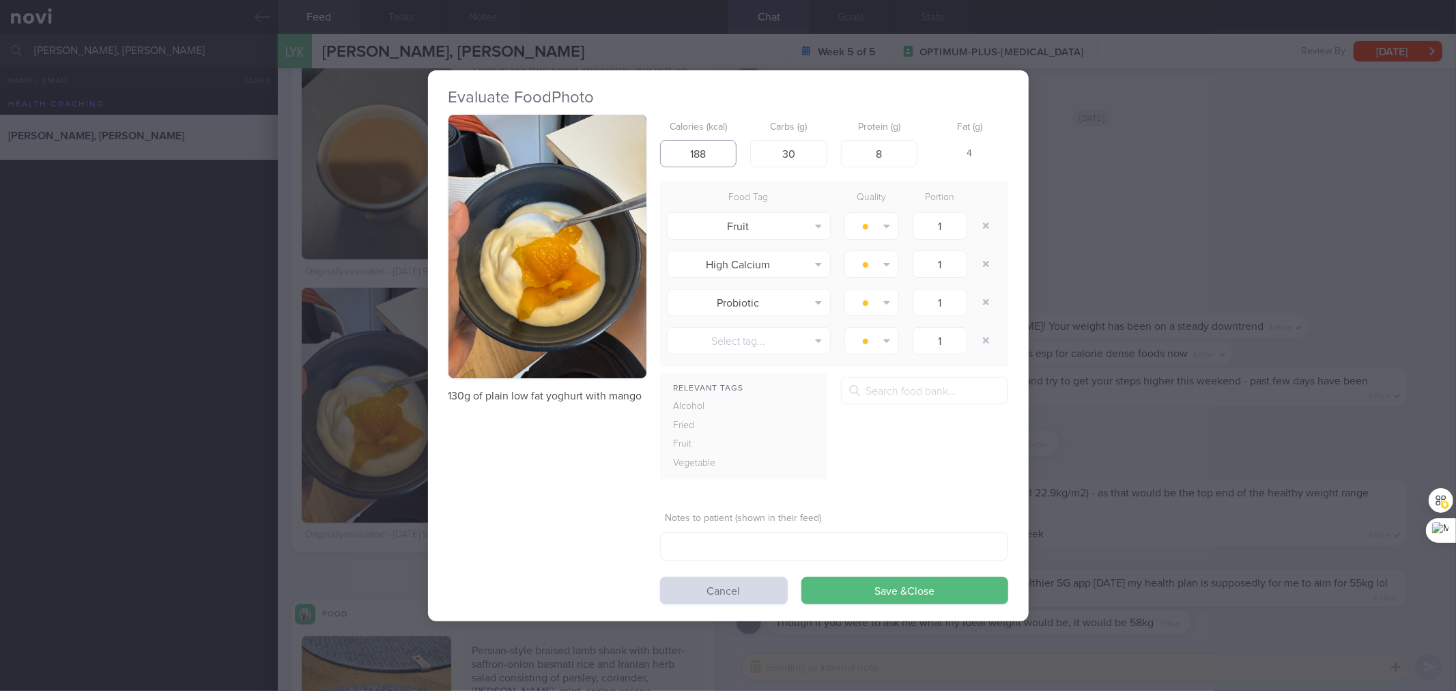
click at [701, 151] on input "188" at bounding box center [698, 153] width 77 height 27
type input "147"
type input "26"
type input "5"
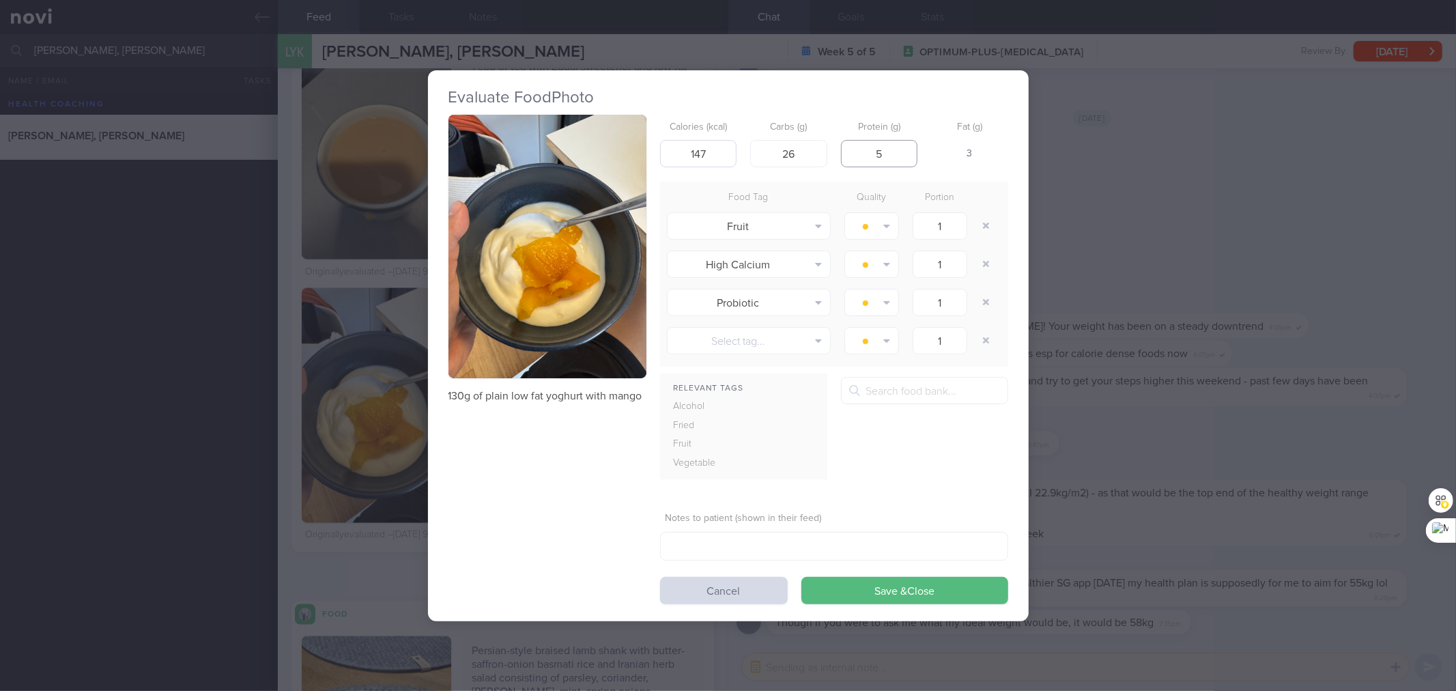
click at [802, 577] on button "Save & Close" at bounding box center [905, 590] width 207 height 27
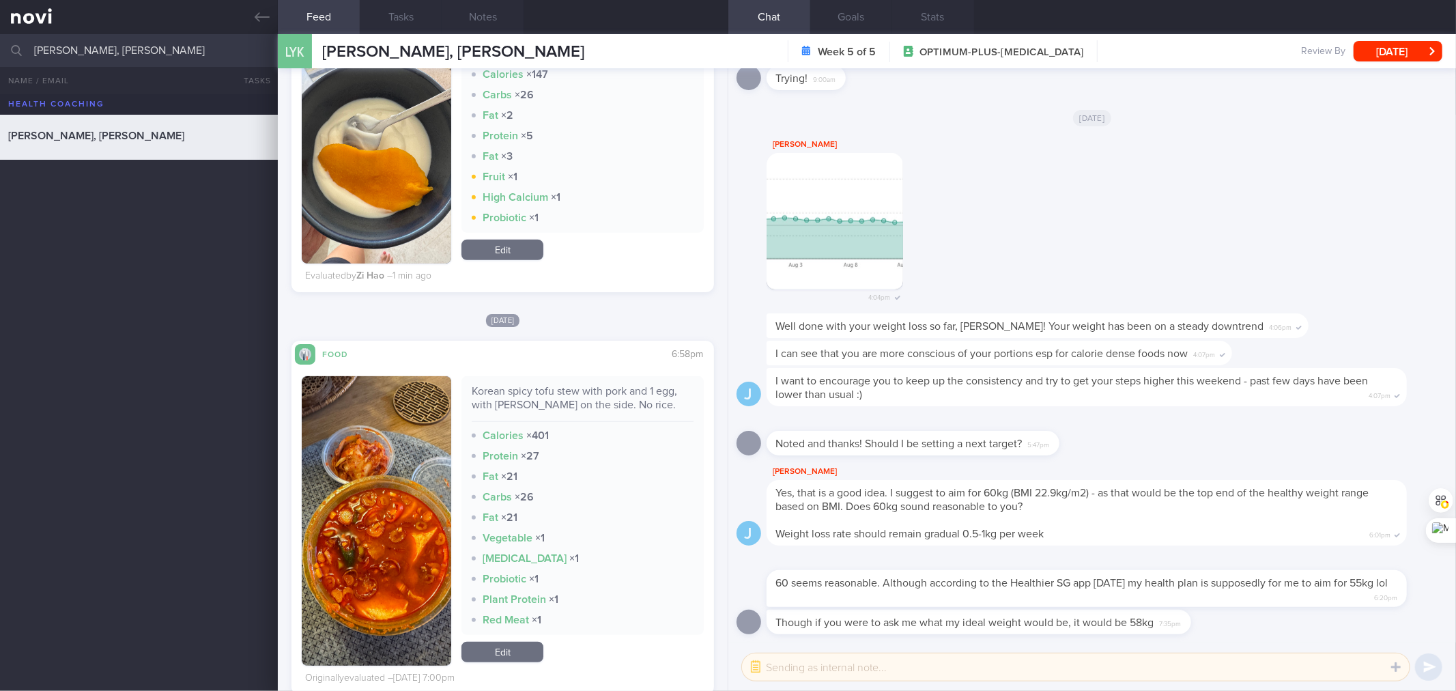
scroll to position [4830, 0]
click at [564, 390] on div "Korean spicy tofu stew with pork and 1 egg, with [PERSON_NAME] on the side. No …" at bounding box center [582, 403] width 221 height 38
copy div "Korean spicy tofu stew with pork and 1 egg, with [PERSON_NAME] on the side. No …"
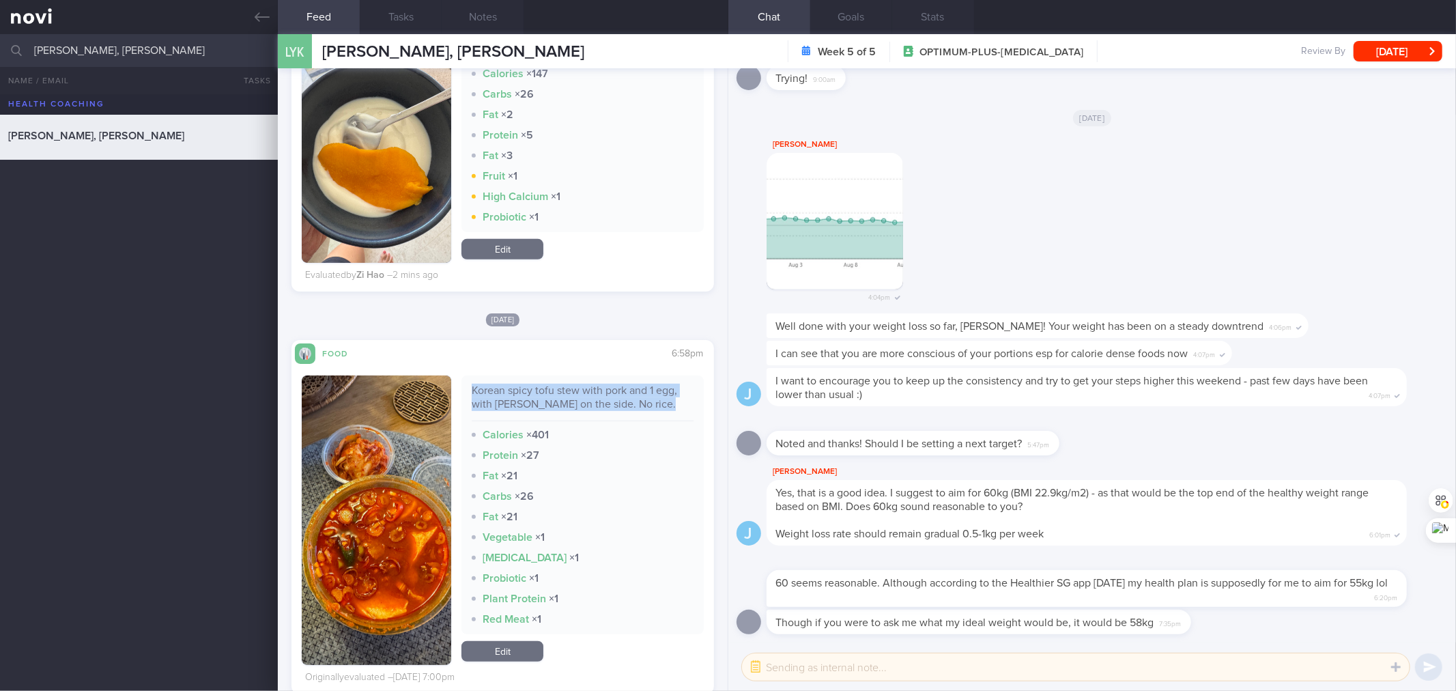
click at [535, 401] on div "Korean spicy tofu stew with pork and 1 egg, with [PERSON_NAME] on the side. No …" at bounding box center [582, 403] width 221 height 38
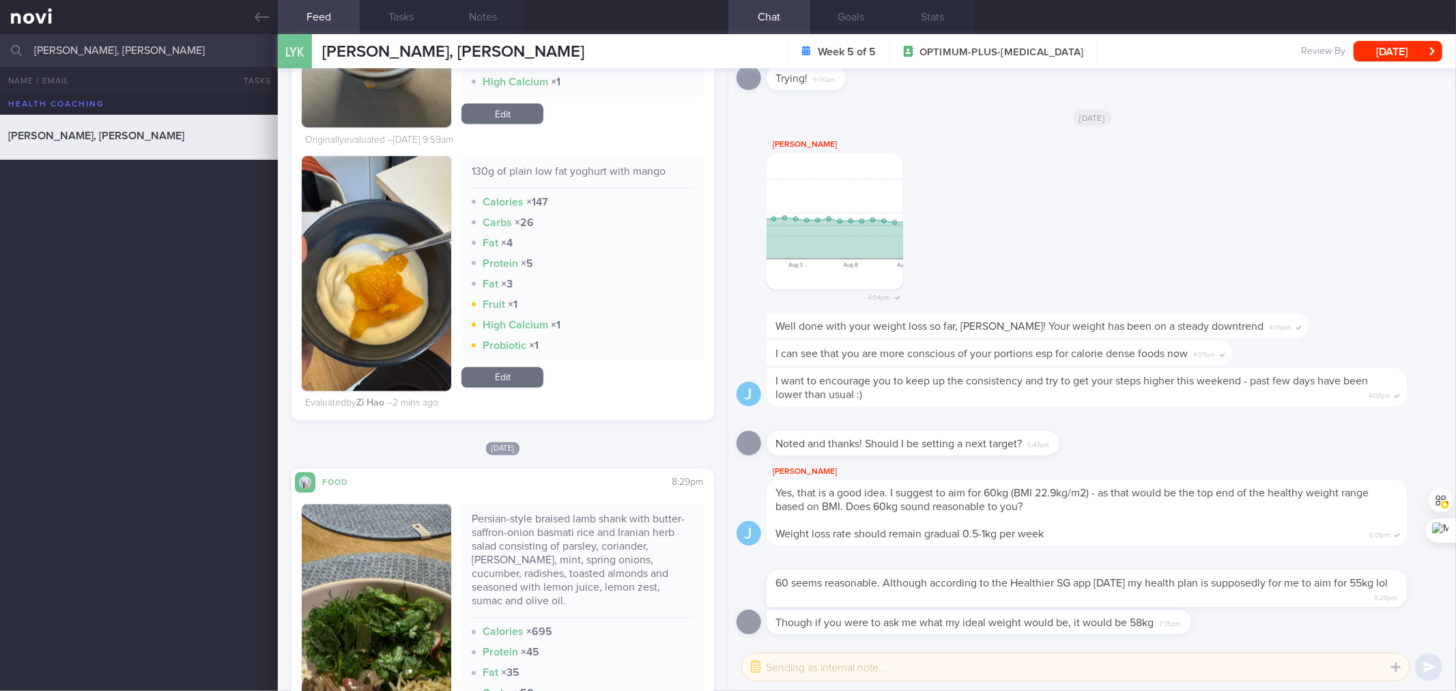
scroll to position [6448, 0]
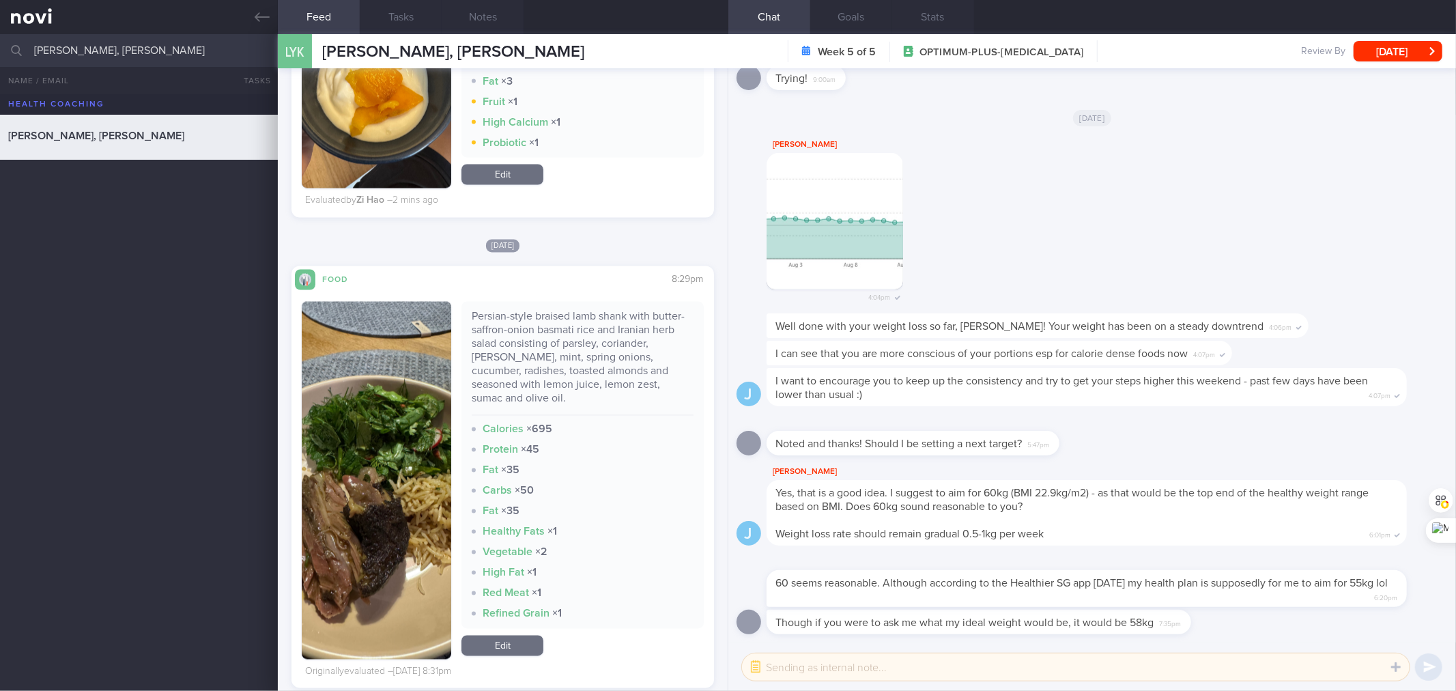
click at [580, 363] on div "Persian-style braised lamb shank with butter-saffron-onion basmati rice and Ira…" at bounding box center [582, 363] width 221 height 106
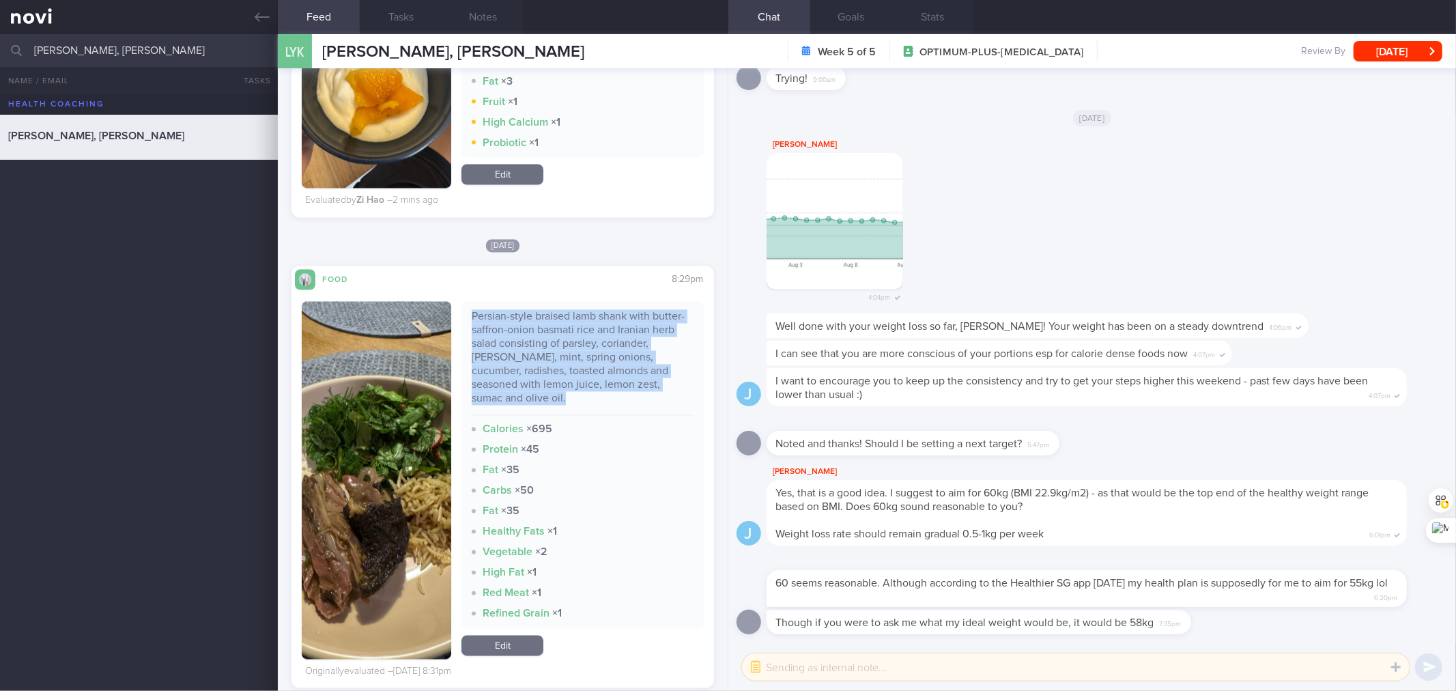
click at [580, 363] on div "Persian-style braised lamb shank with butter-saffron-onion basmati rice and Ira…" at bounding box center [582, 363] width 221 height 106
copy div "Persian-style braised lamb shank with butter-saffron-onion basmati rice and Ira…"
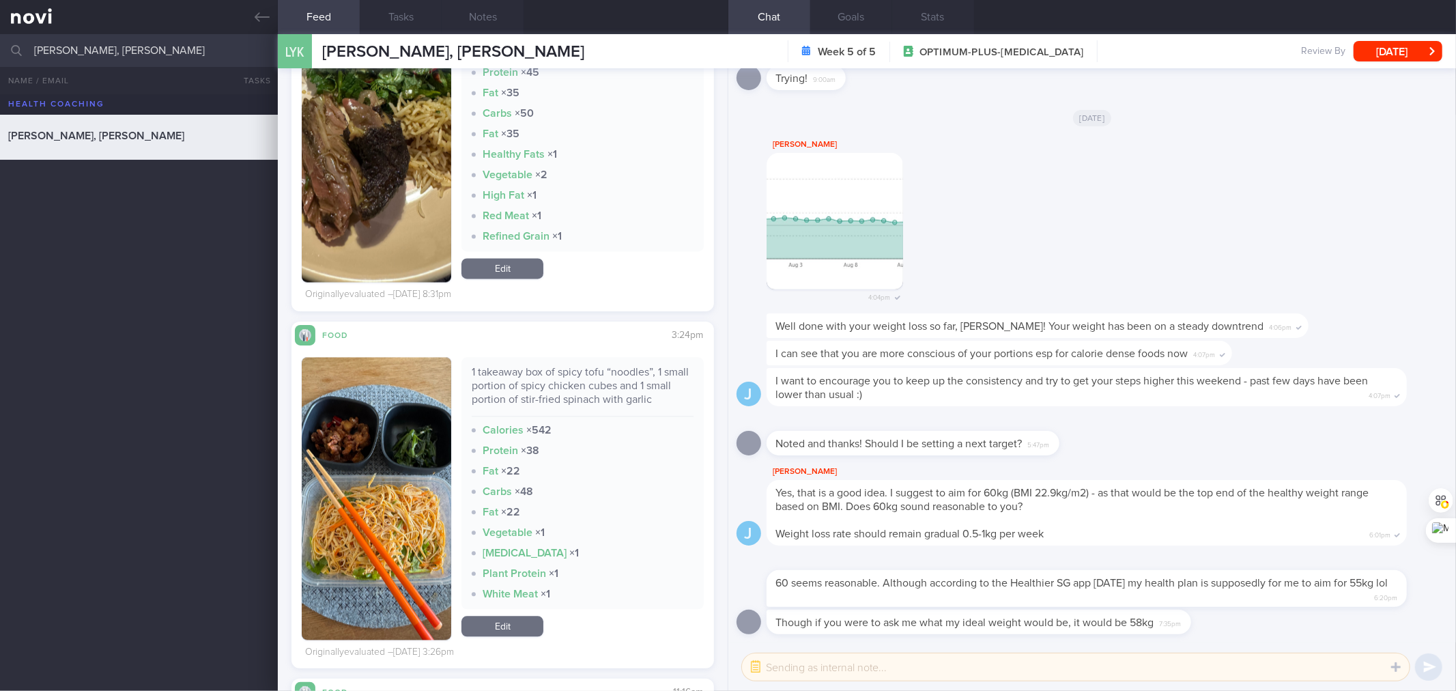
click at [602, 380] on div "1 takeaway box of spicy tofu “noodles”, 1 small portion of spicy chicken cubes …" at bounding box center [582, 390] width 221 height 51
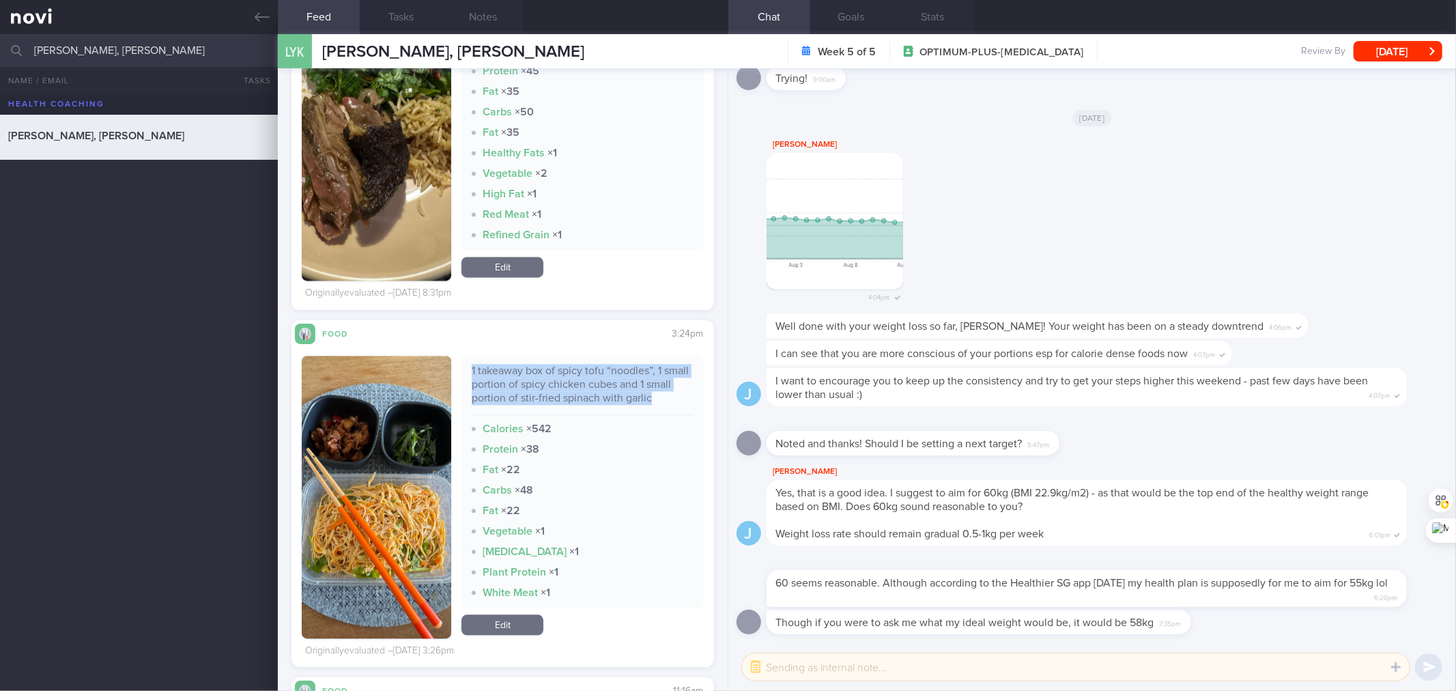
click at [602, 380] on div "1 takeaway box of spicy tofu “noodles”, 1 small portion of spicy chicken cubes …" at bounding box center [582, 389] width 221 height 51
copy div "1 takeaway box of spicy tofu “noodles”, 1 small portion of spicy chicken cubes …"
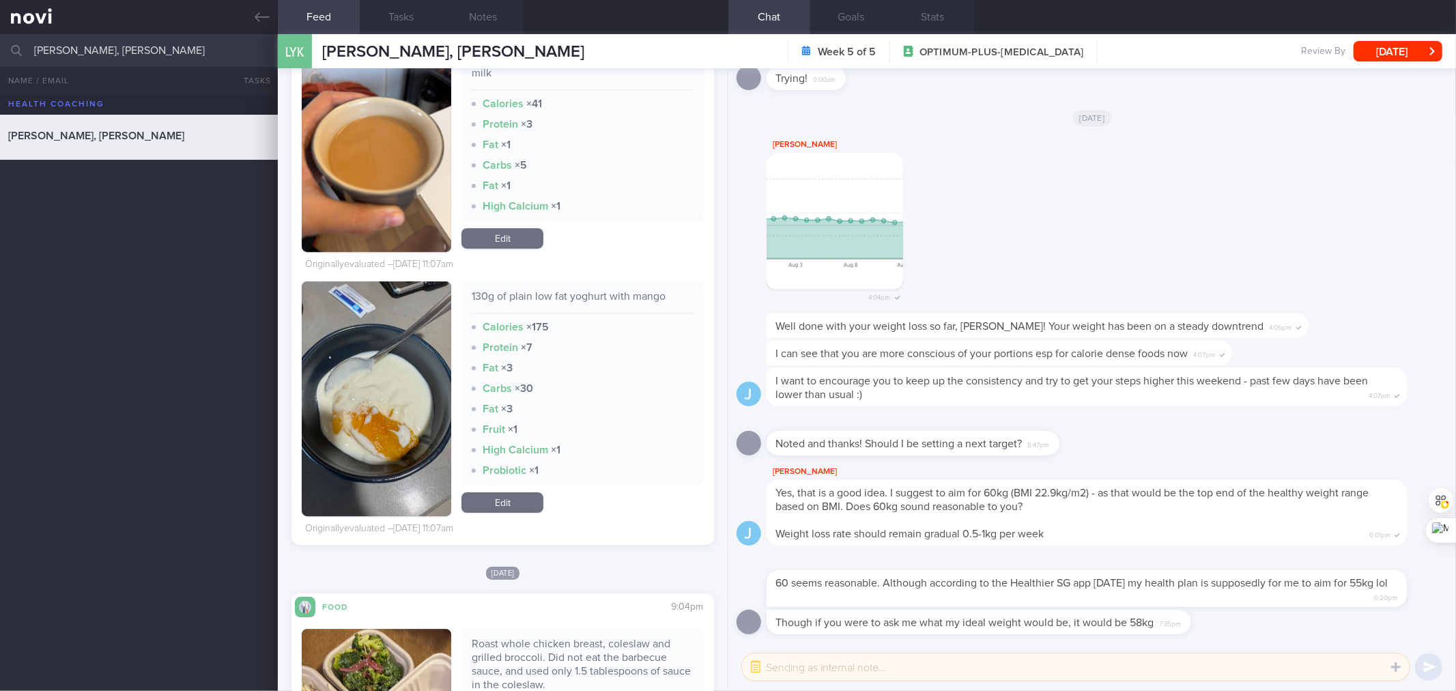
scroll to position [7827, 0]
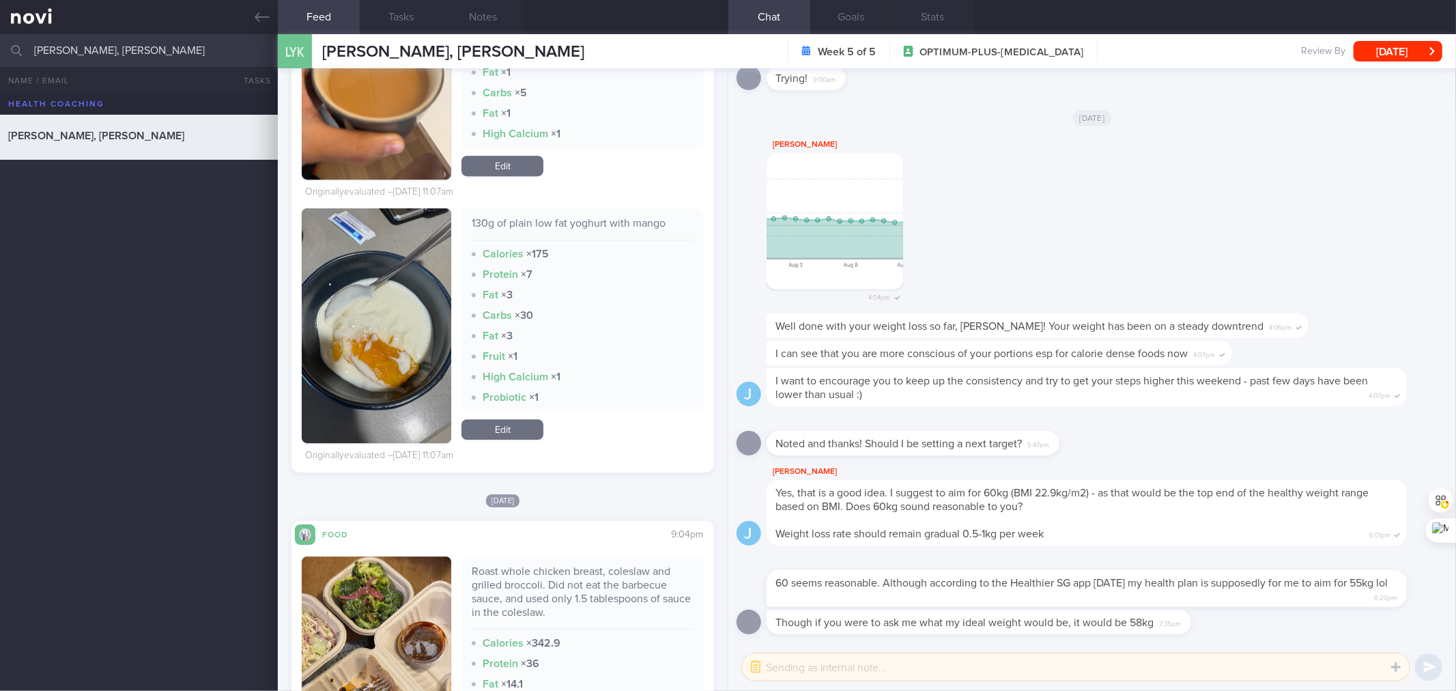
click at [514, 420] on link "Edit" at bounding box center [503, 429] width 82 height 20
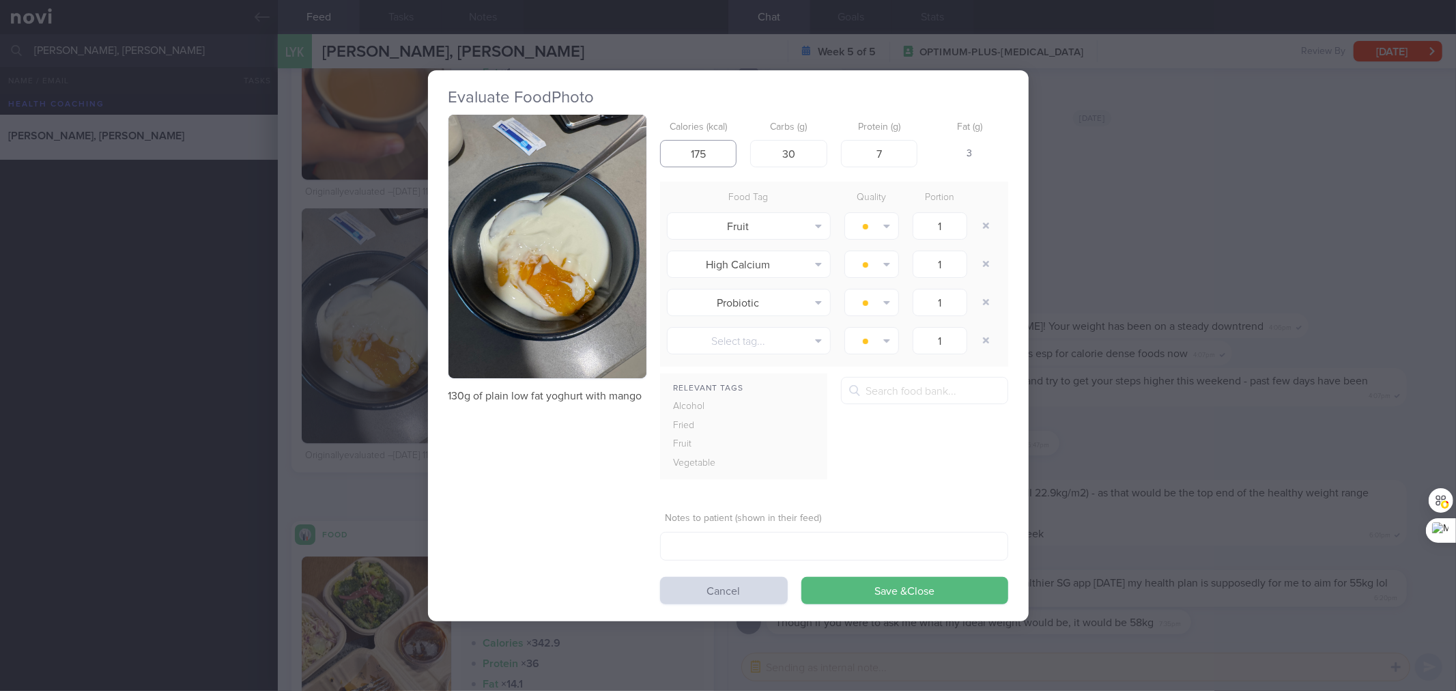
click at [693, 148] on input "175" at bounding box center [698, 153] width 77 height 27
type input "147"
type input "26"
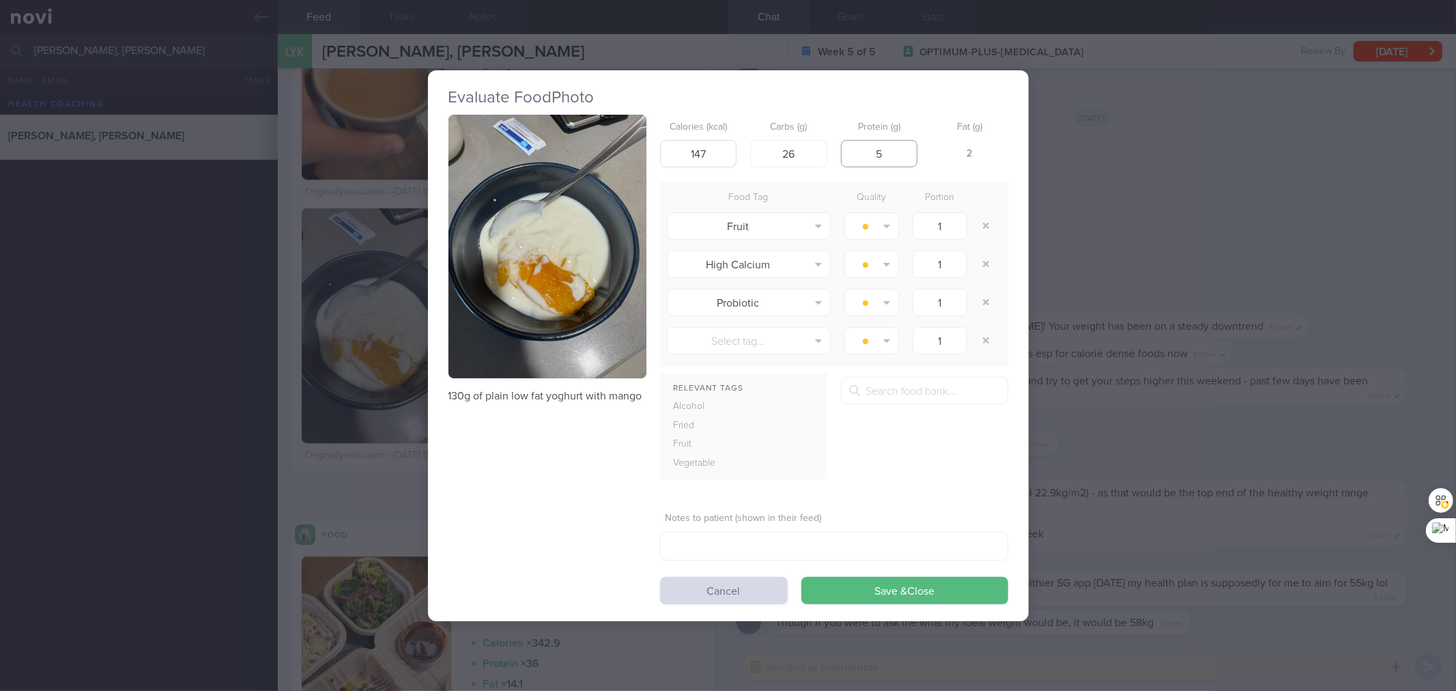
type input "5"
click at [802, 577] on button "Save & Close" at bounding box center [905, 590] width 207 height 27
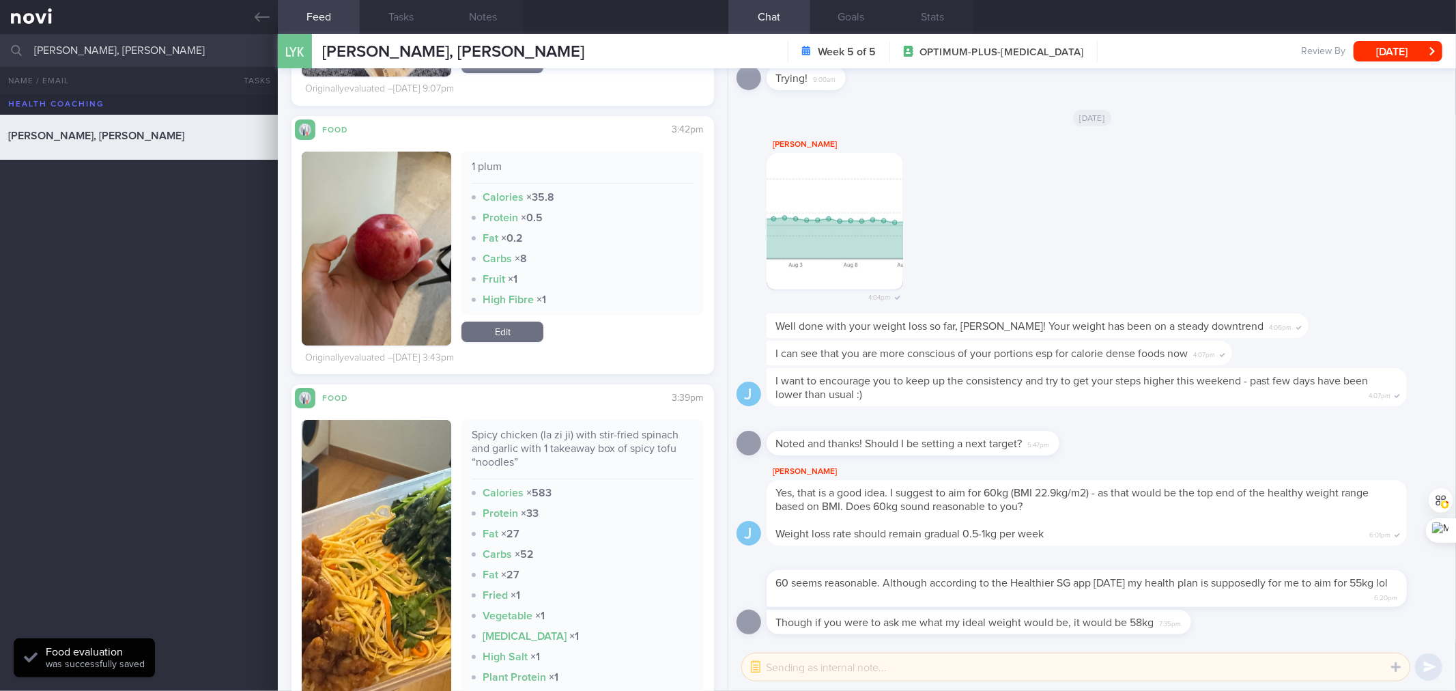
scroll to position [8676, 0]
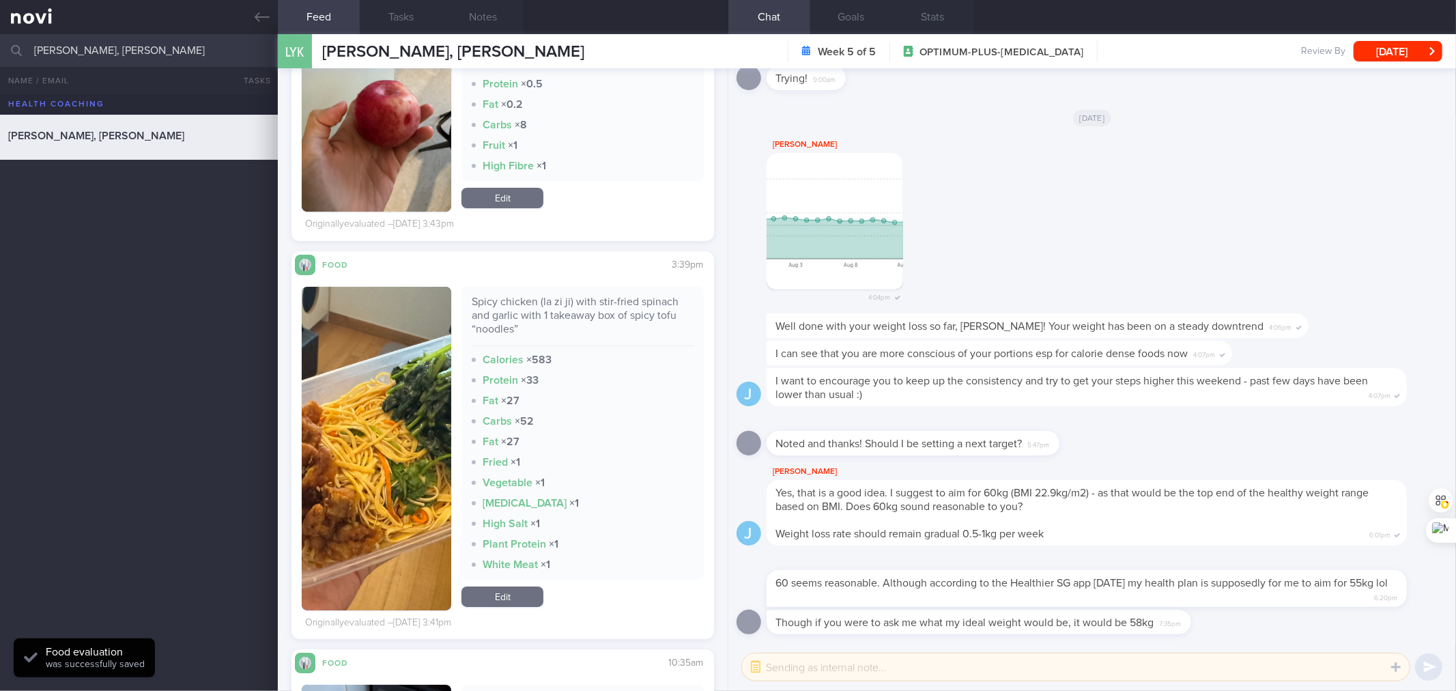
click at [583, 301] on div "Spicy chicken (la zi ji) with stir-fried spinach and garlic with 1 takeaway box…" at bounding box center [582, 320] width 221 height 51
click at [582, 301] on div "Spicy chicken (la zi ji) with stir-fried spinach and garlic with 1 takeaway box…" at bounding box center [582, 320] width 221 height 51
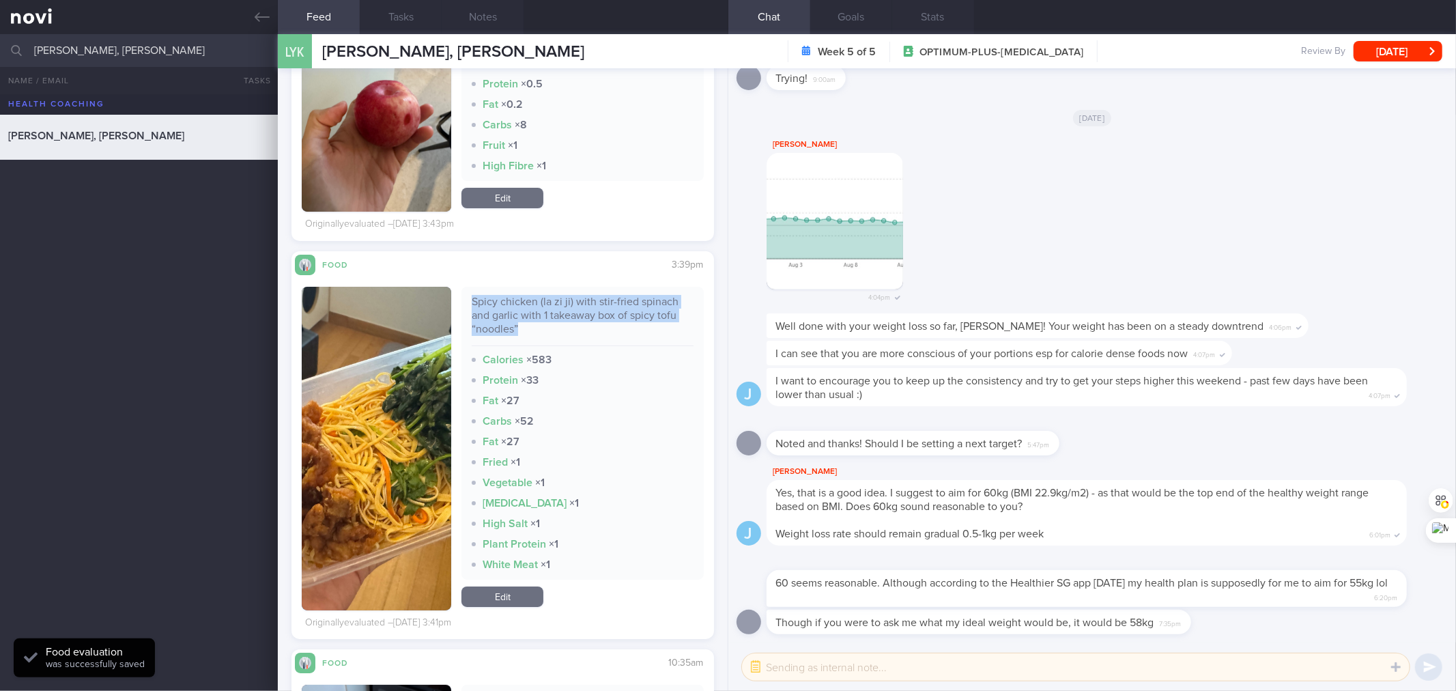
click at [582, 301] on div "Spicy chicken (la zi ji) with stir-fried spinach and garlic with 1 takeaway box…" at bounding box center [582, 320] width 221 height 51
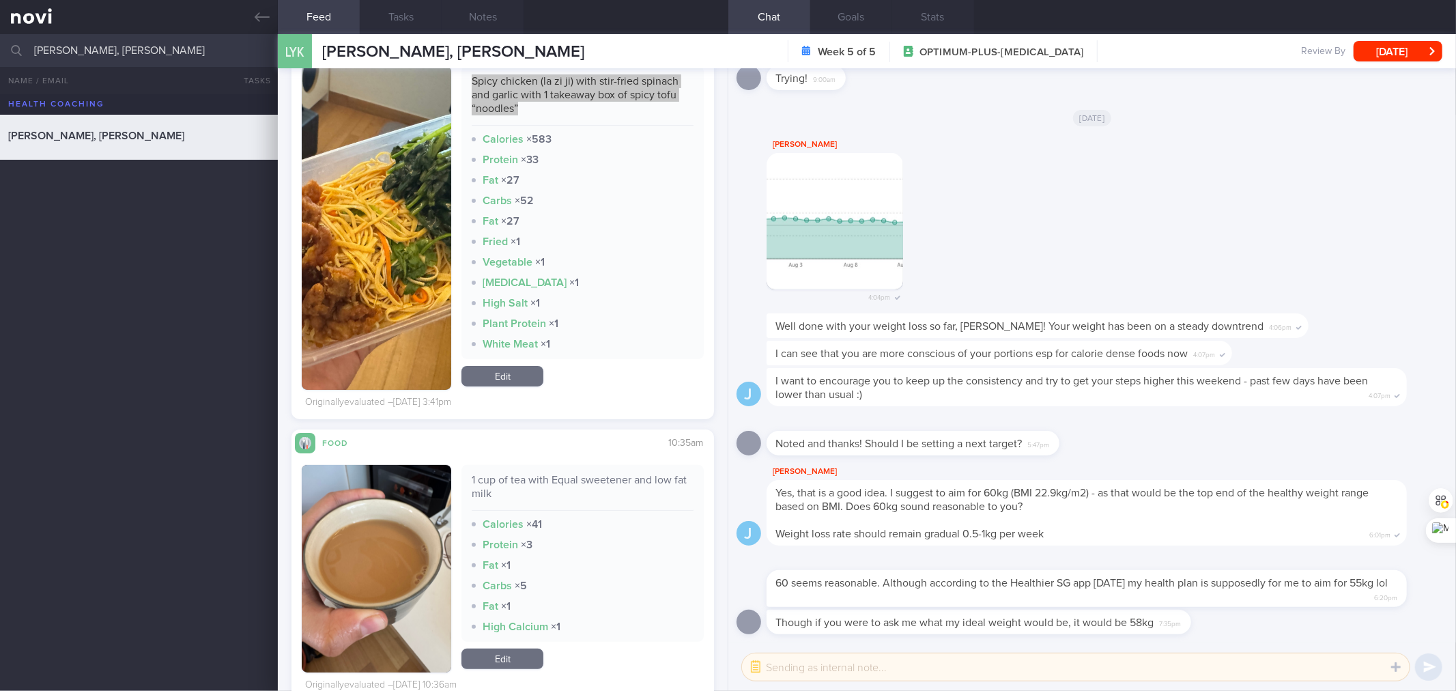
scroll to position [8879, 0]
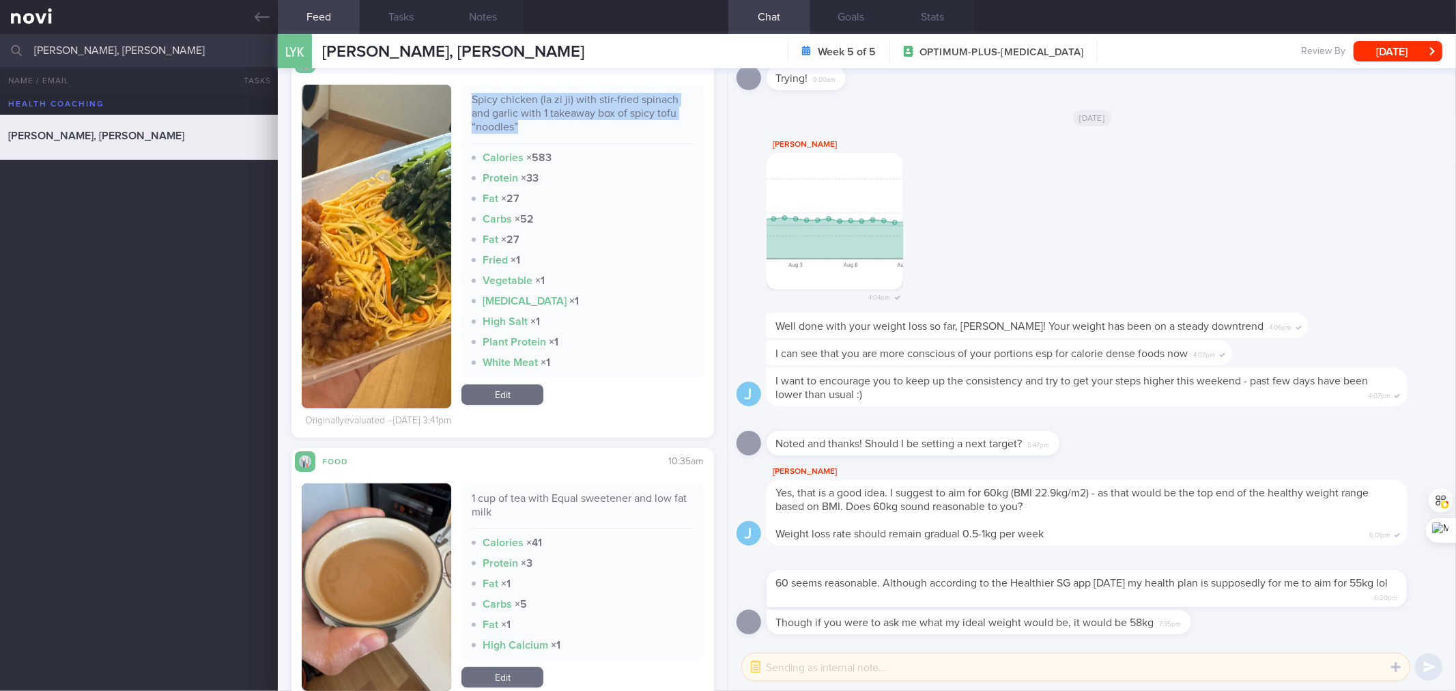
click at [577, 251] on div "Spicy chicken (la zi ji) with stir-fried spinach and garlic with 1 takeaway box…" at bounding box center [583, 231] width 242 height 293
click at [549, 114] on div "Spicy chicken (la zi ji) with stir-fried spinach and garlic with 1 takeaway box…" at bounding box center [582, 118] width 221 height 51
copy div "Spicy chicken (la zi ji) with stir-fried spinach and garlic with 1 takeaway box…"
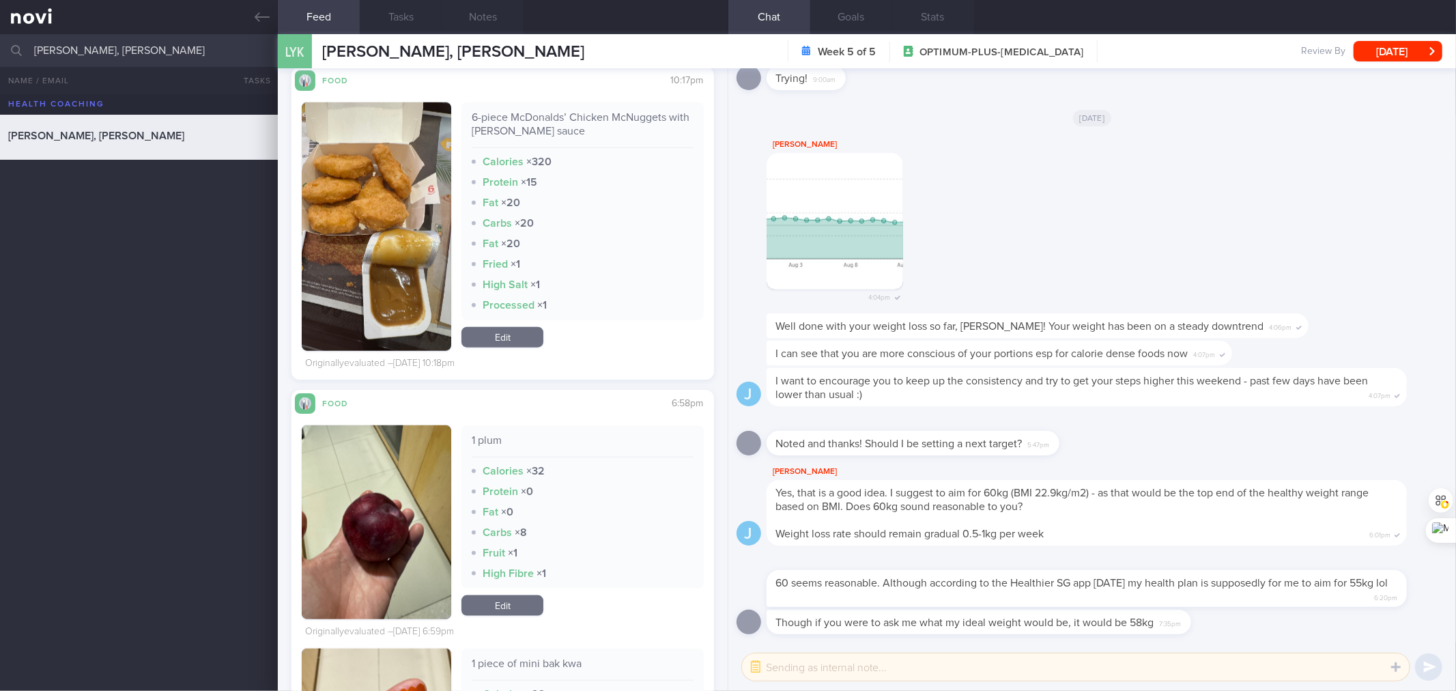
scroll to position [9283, 0]
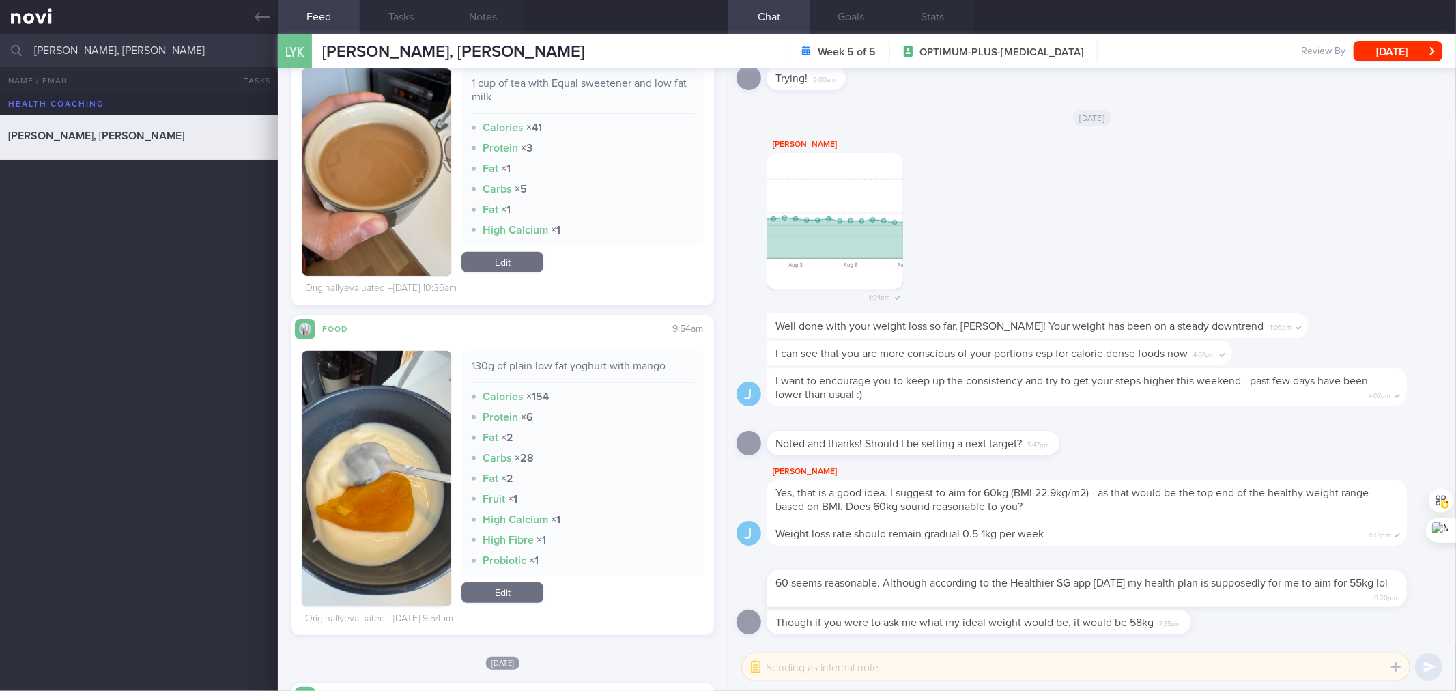
drag, startPoint x: 530, startPoint y: 593, endPoint x: 579, endPoint y: 540, distance: 72.0
click at [530, 593] on link "Edit" at bounding box center [503, 592] width 82 height 20
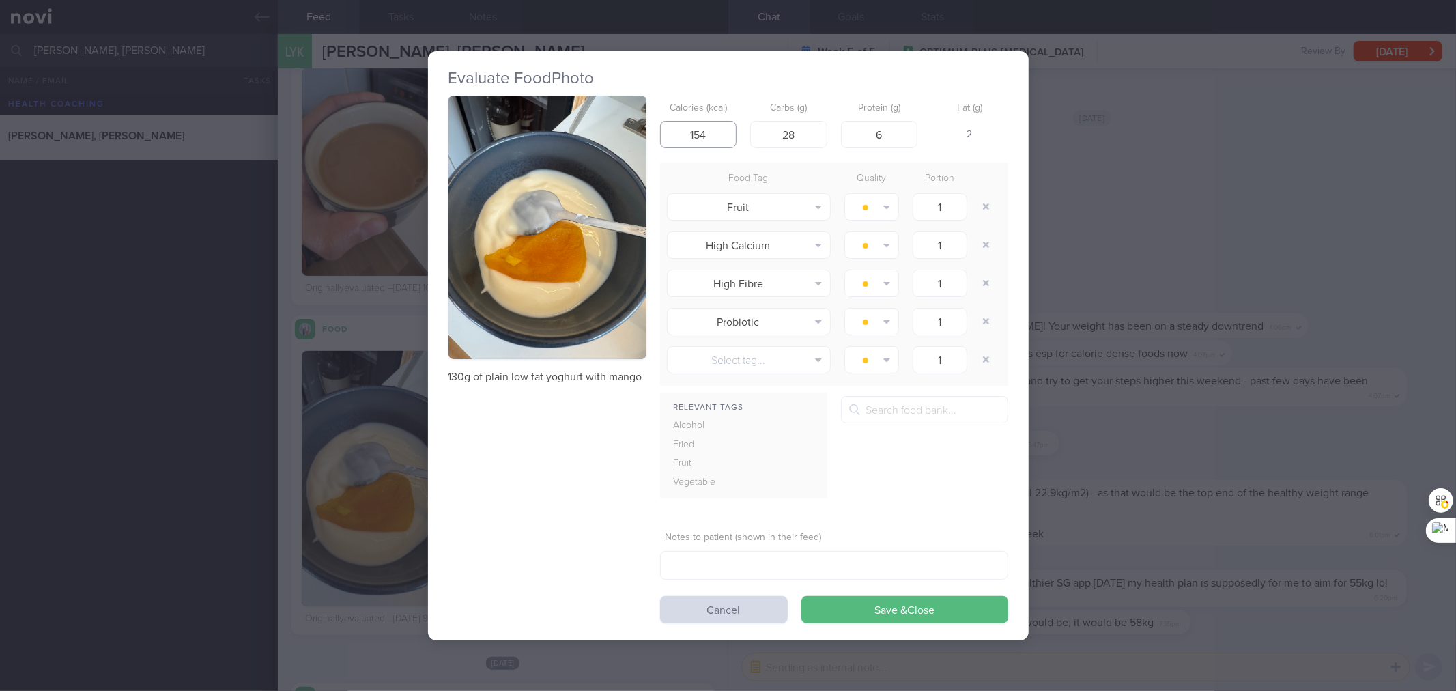
drag, startPoint x: 709, startPoint y: 131, endPoint x: 688, endPoint y: 135, distance: 20.9
click at [688, 135] on input "154" at bounding box center [698, 134] width 77 height 27
type input "147"
click at [795, 128] on input "265" at bounding box center [788, 134] width 77 height 27
type input "26"
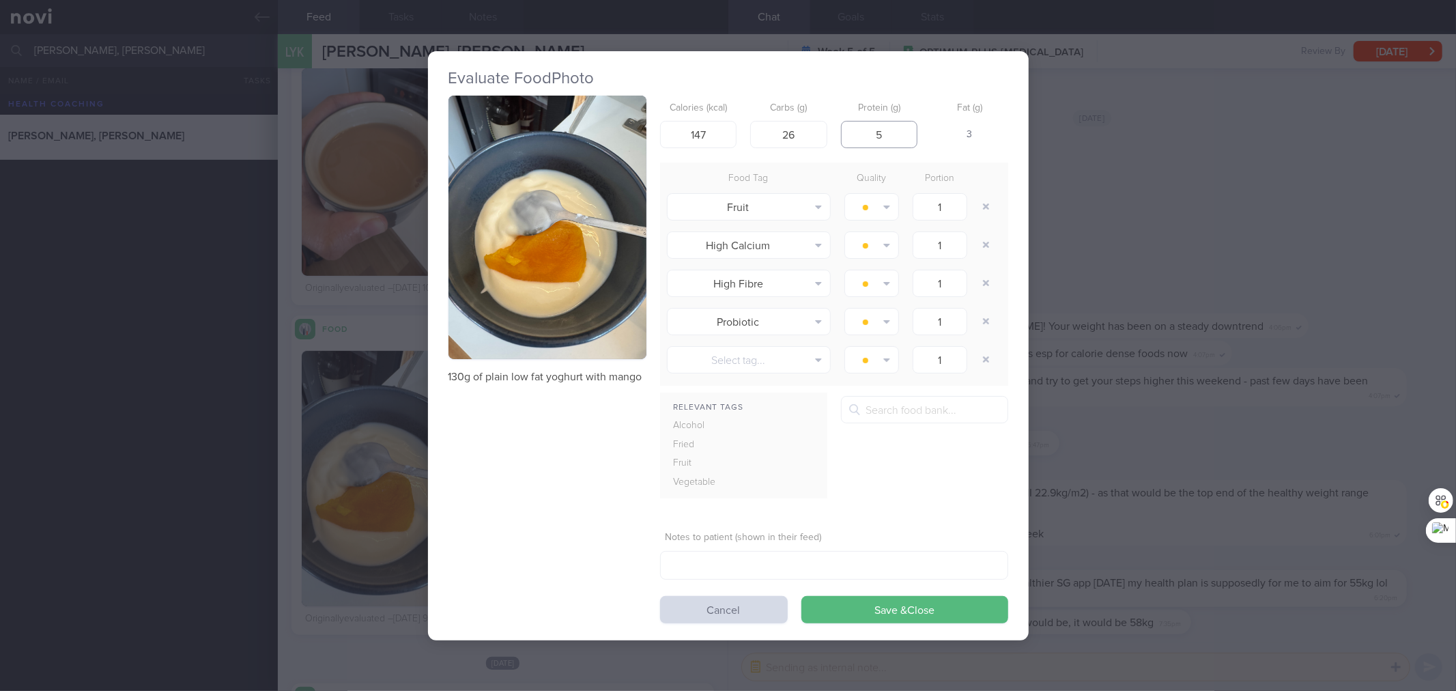
type input "5"
click at [802, 596] on button "Save & Close" at bounding box center [905, 609] width 207 height 27
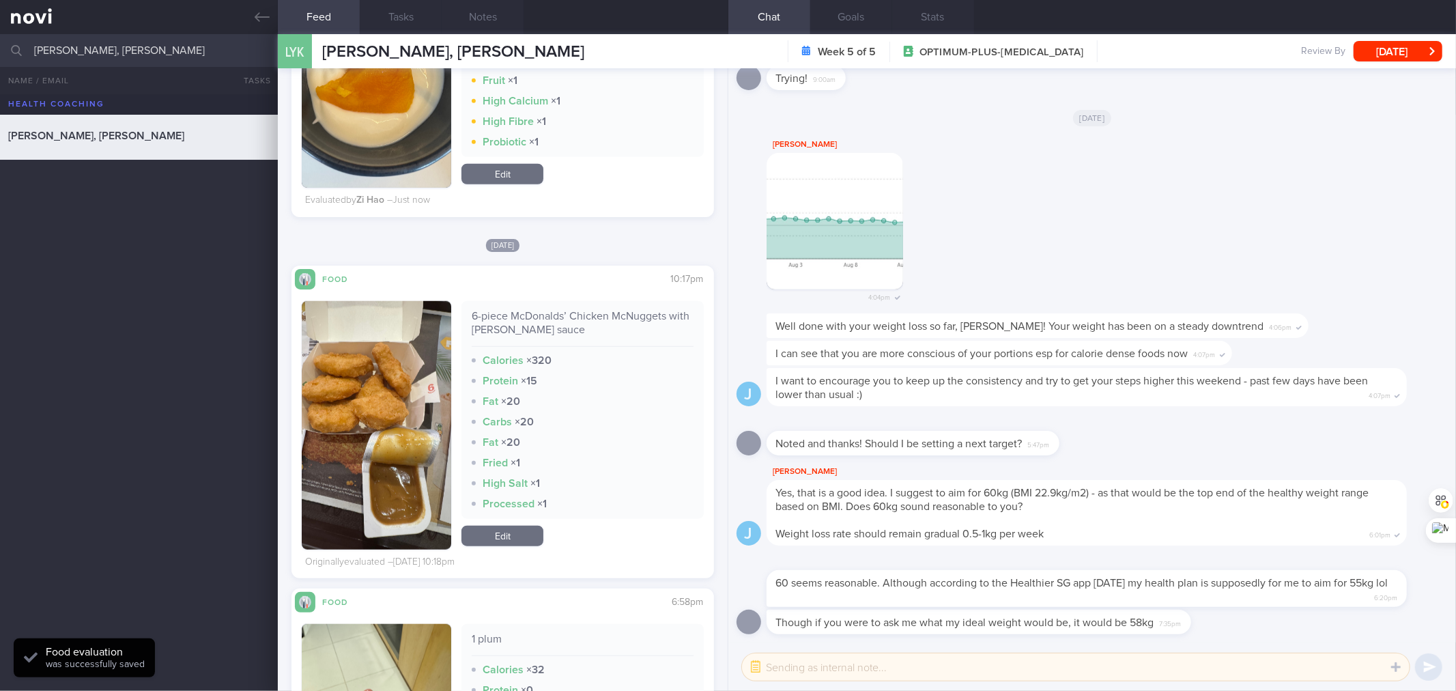
scroll to position [9697, 0]
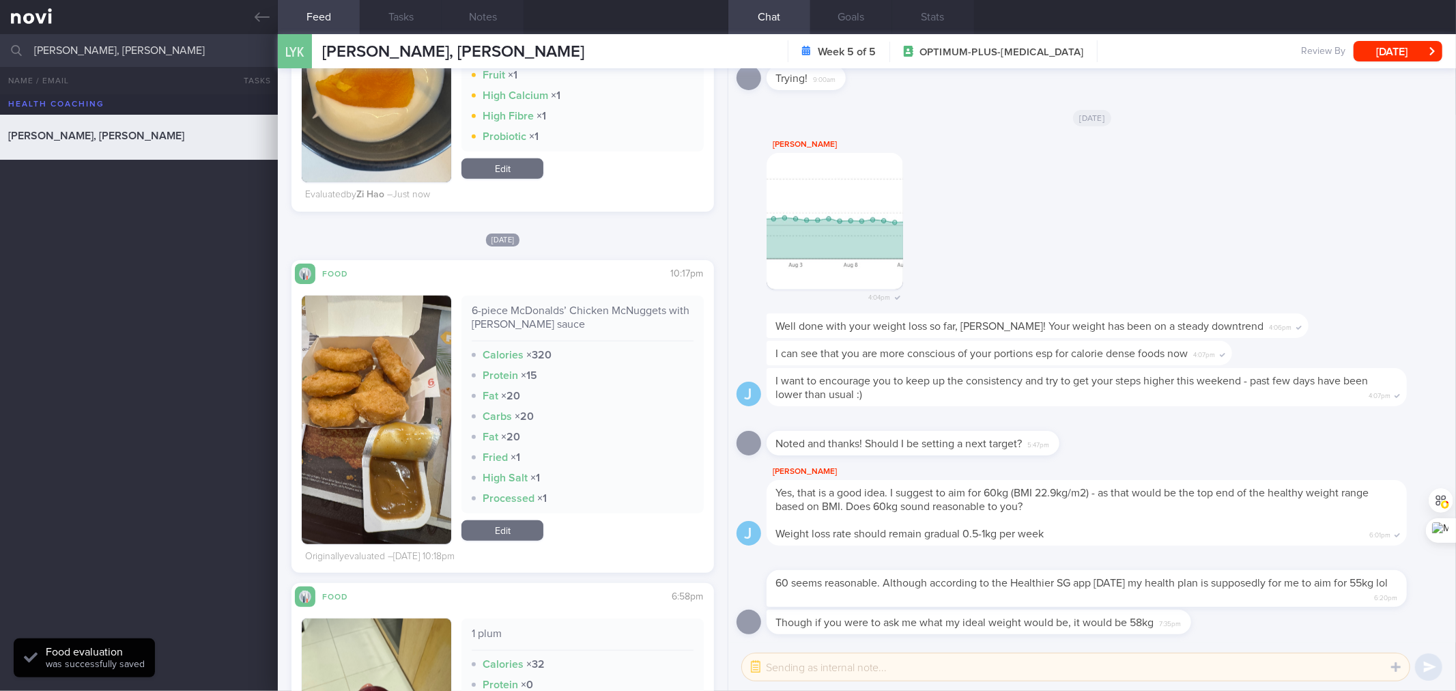
click at [516, 305] on div "6-piece McDonalds’ Chicken McNuggets with [PERSON_NAME] sauce" at bounding box center [582, 323] width 221 height 38
click at [512, 330] on div "6-piece McDonalds’ Chicken McNuggets with [PERSON_NAME] sauce" at bounding box center [582, 323] width 221 height 38
click at [521, 320] on div "6-piece McDonalds’ Chicken McNuggets with [PERSON_NAME] sauce" at bounding box center [582, 323] width 221 height 38
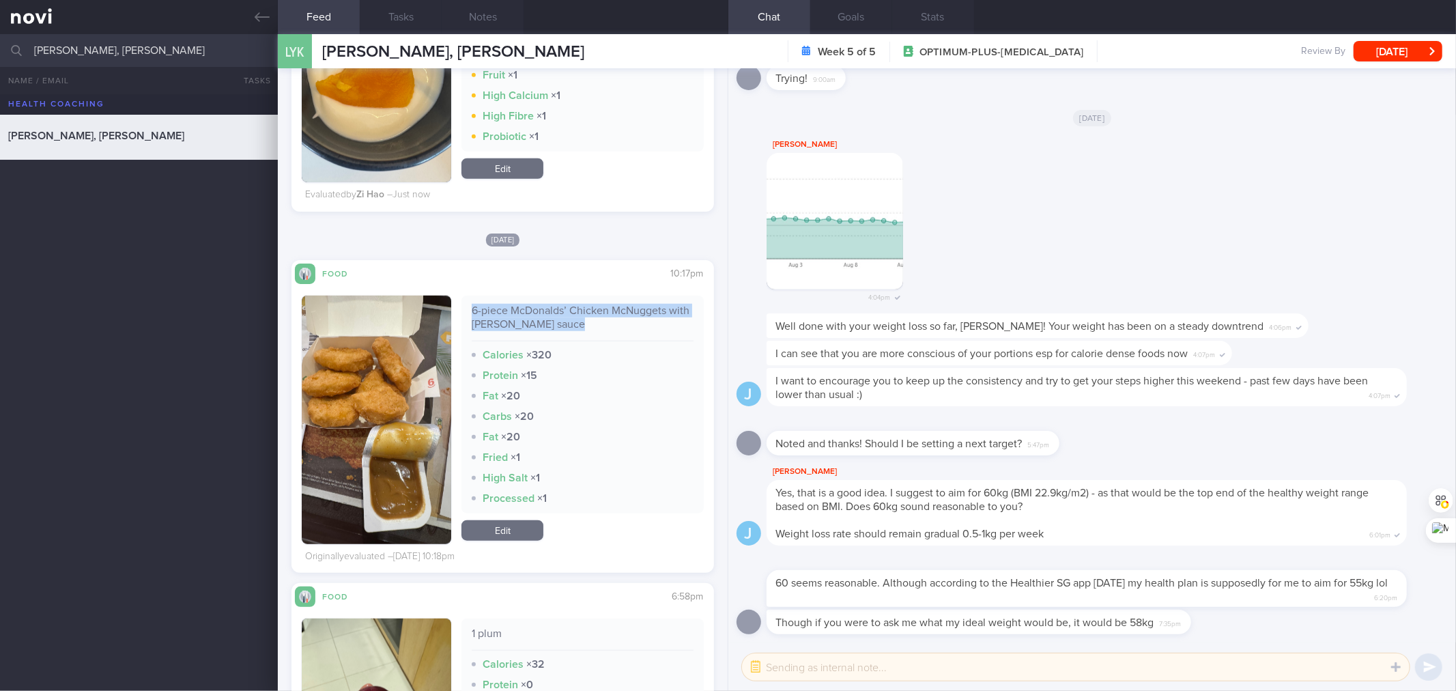
click at [493, 533] on link "Edit" at bounding box center [503, 530] width 82 height 20
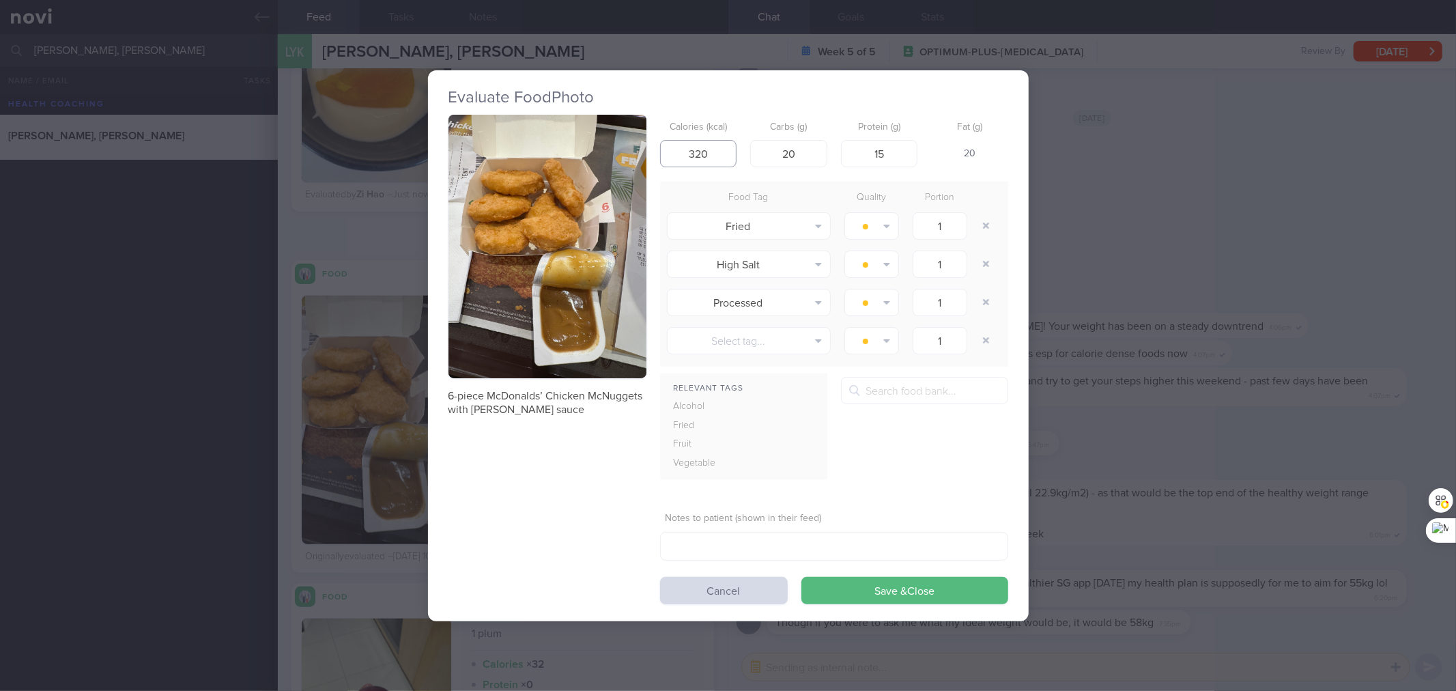
click at [710, 155] on input "320" at bounding box center [698, 153] width 77 height 27
type input "312"
type input "24"
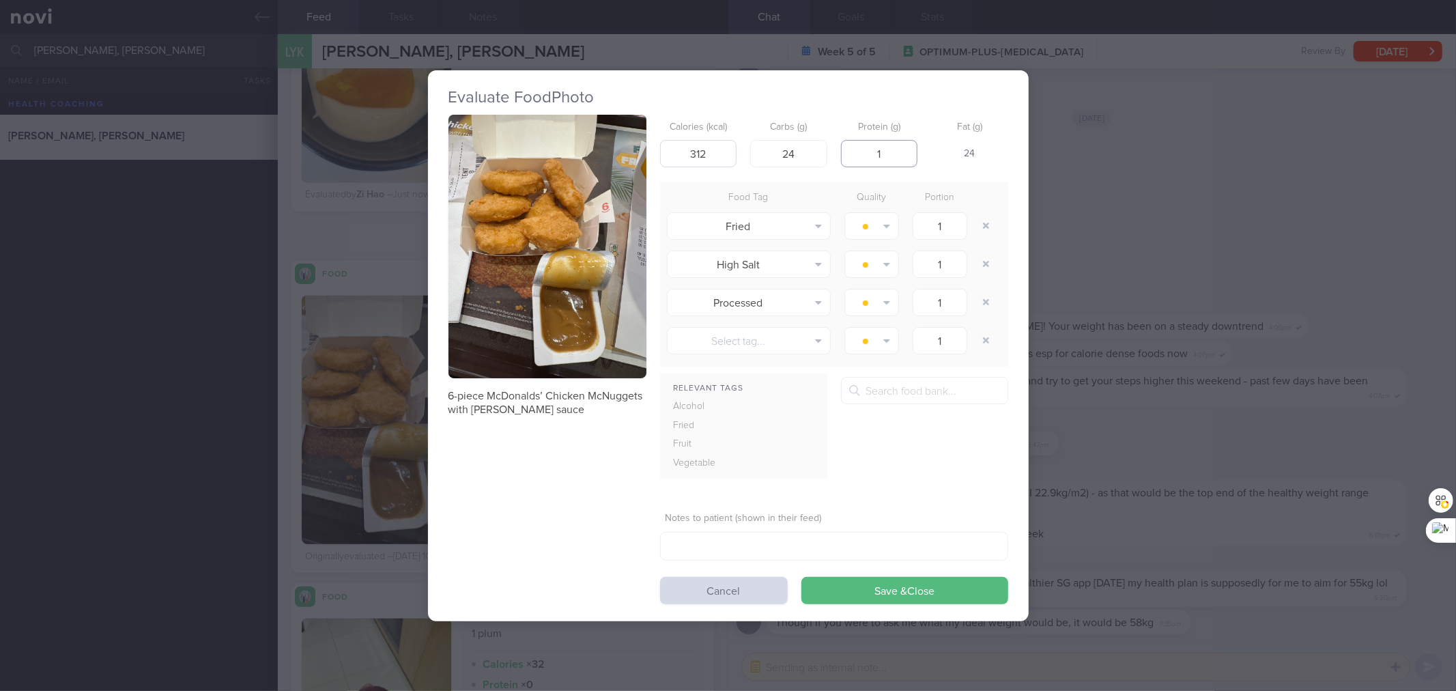
type input "15"
click at [802, 577] on button "Save & Close" at bounding box center [905, 590] width 207 height 27
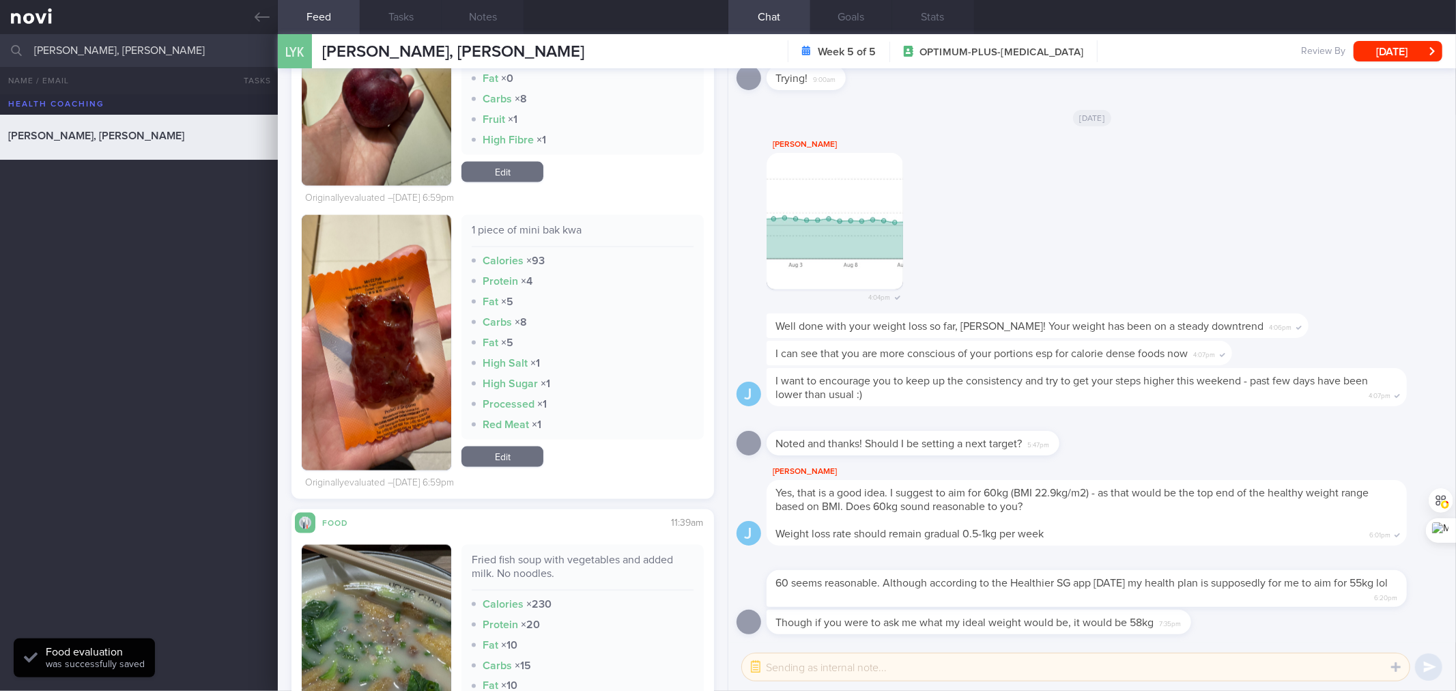
scroll to position [10709, 0]
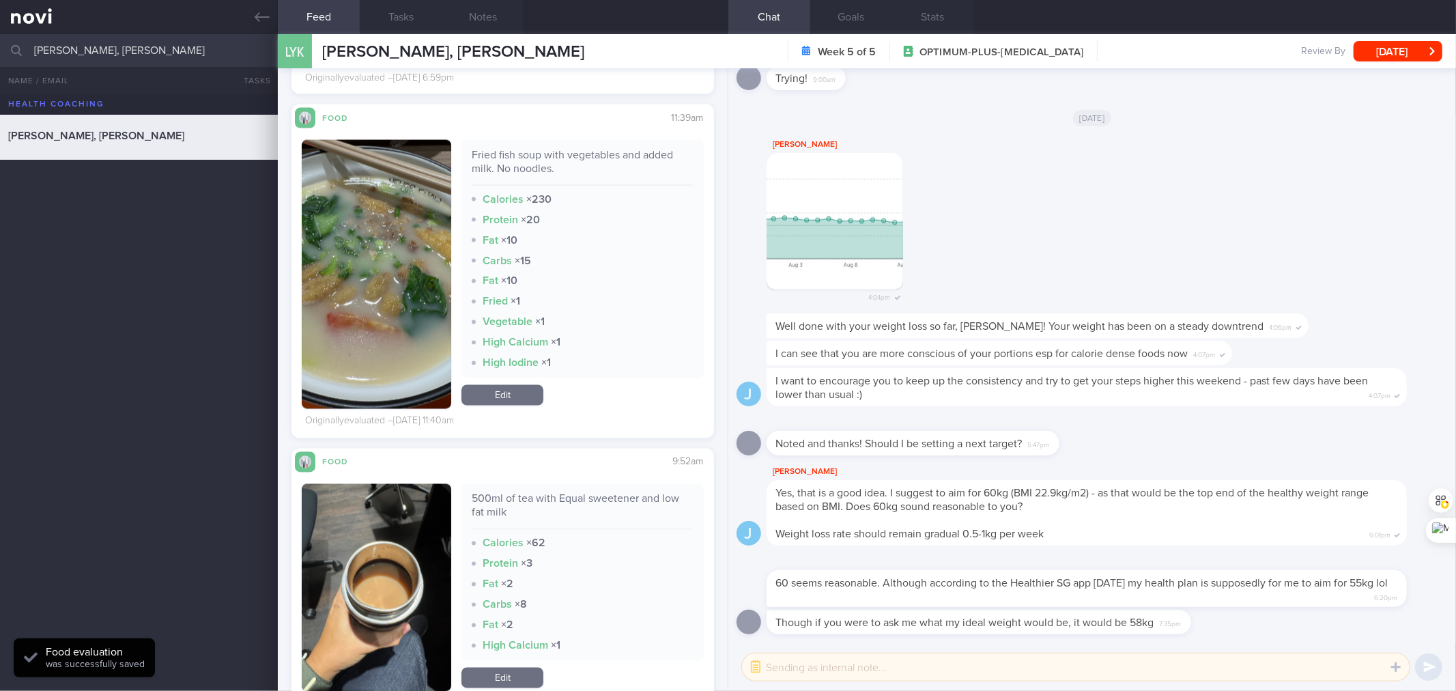
click at [534, 164] on div "Fried fish soup with vegetables and added milk. No noodles." at bounding box center [582, 167] width 221 height 38
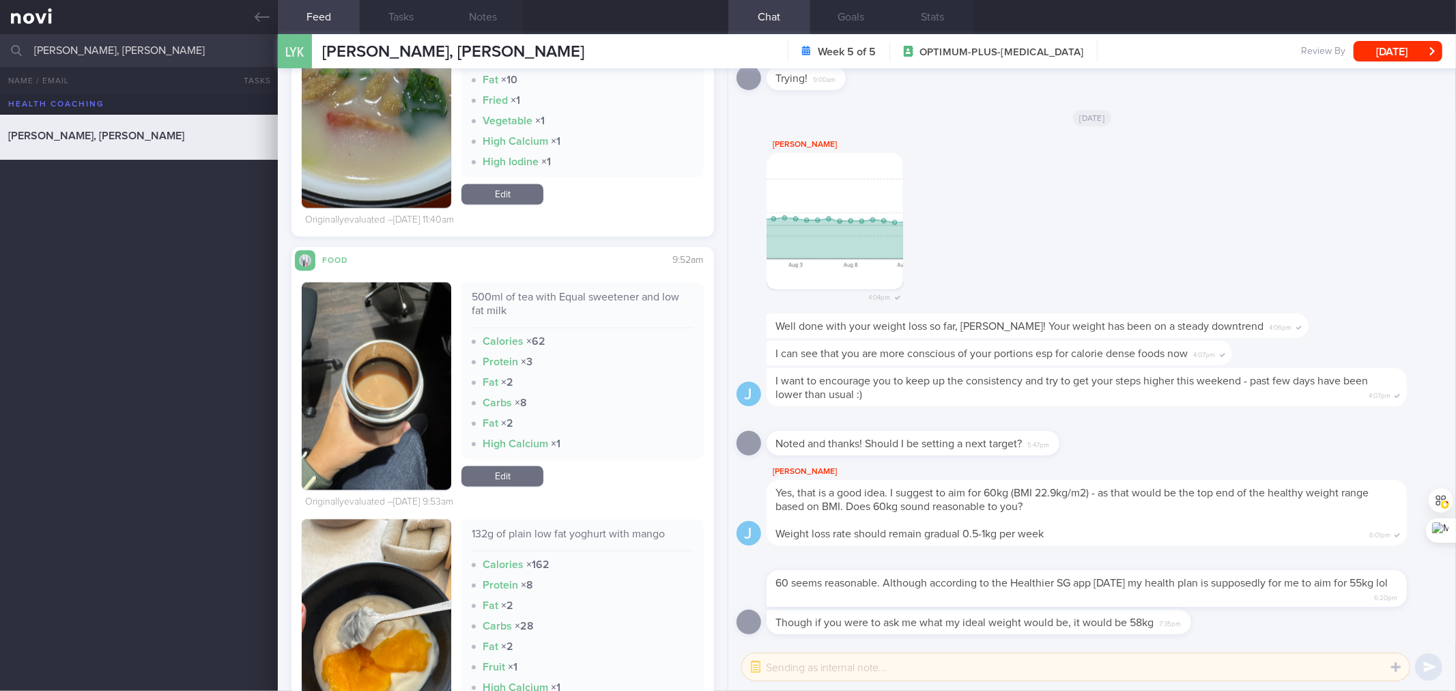
scroll to position [11113, 0]
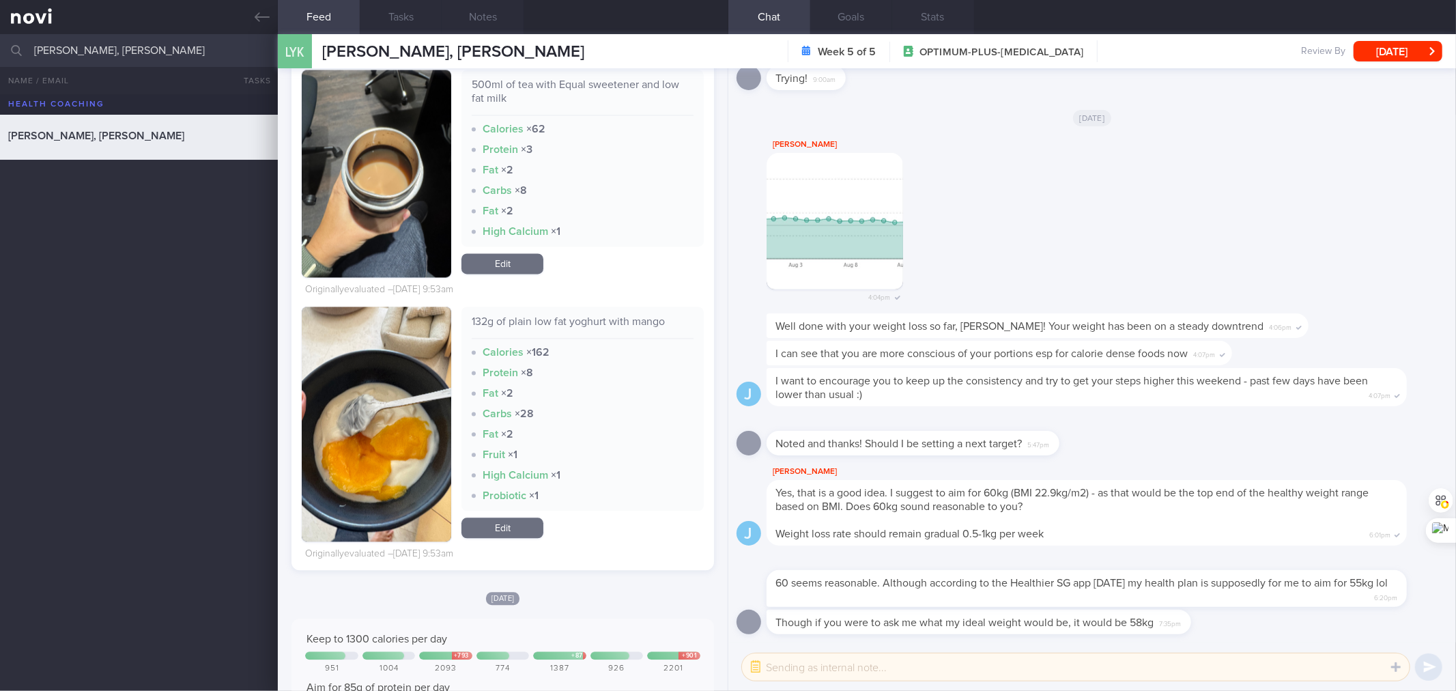
click at [526, 519] on link "Edit" at bounding box center [503, 528] width 82 height 20
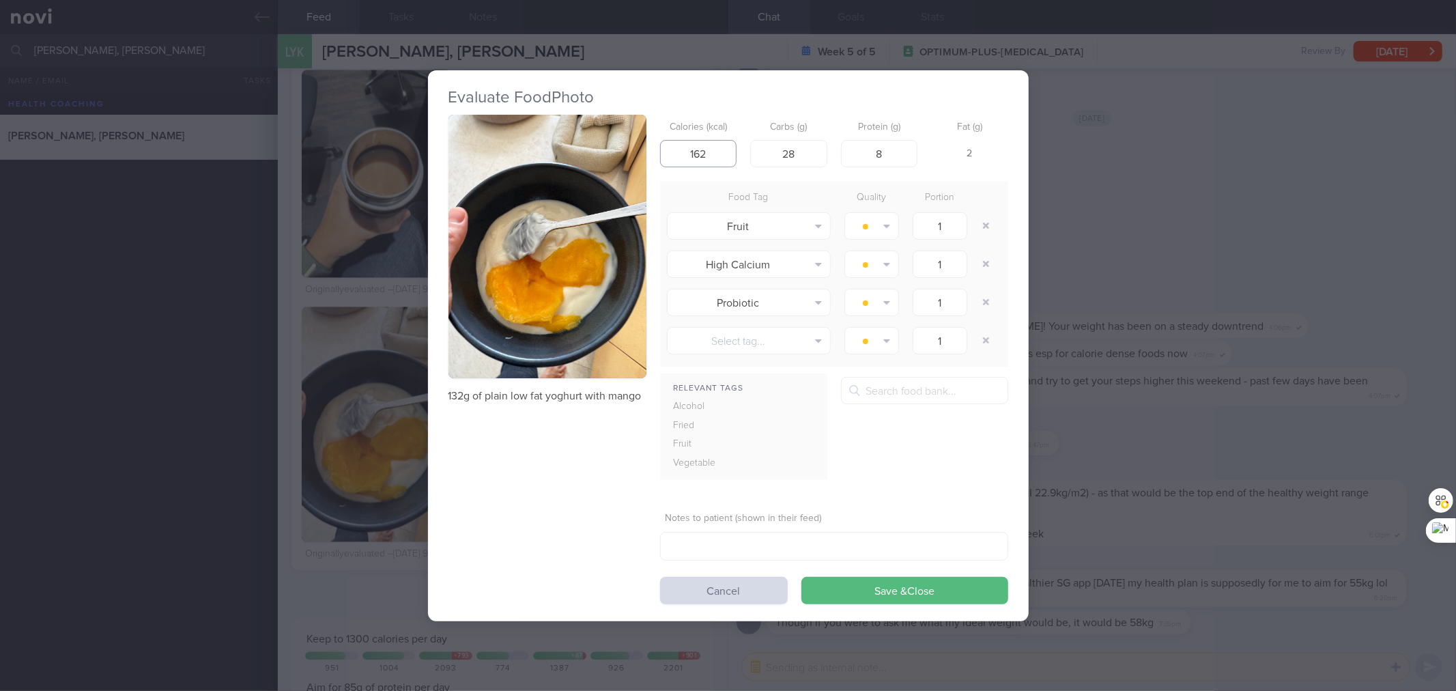
click at [699, 146] on input "162" at bounding box center [698, 153] width 77 height 27
type input "147"
type input "26"
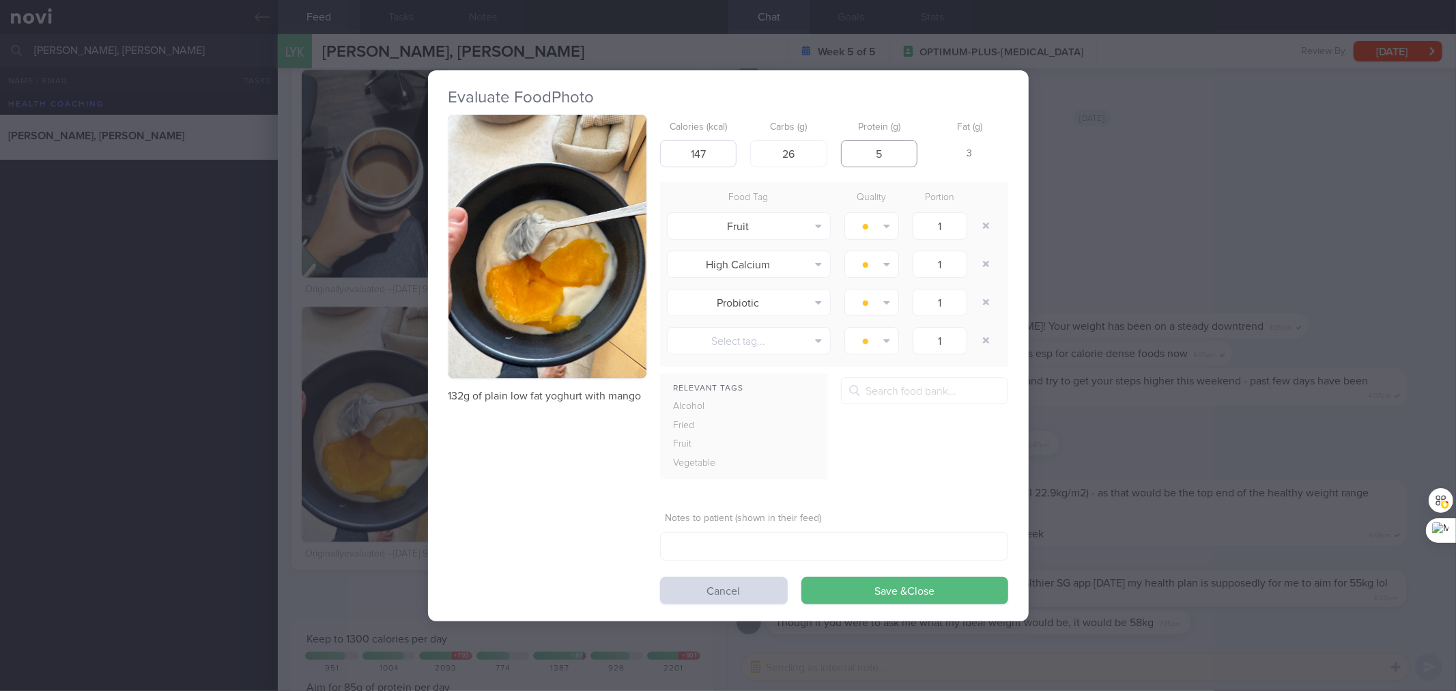
type input "5"
click at [802, 577] on button "Save & Close" at bounding box center [905, 590] width 207 height 27
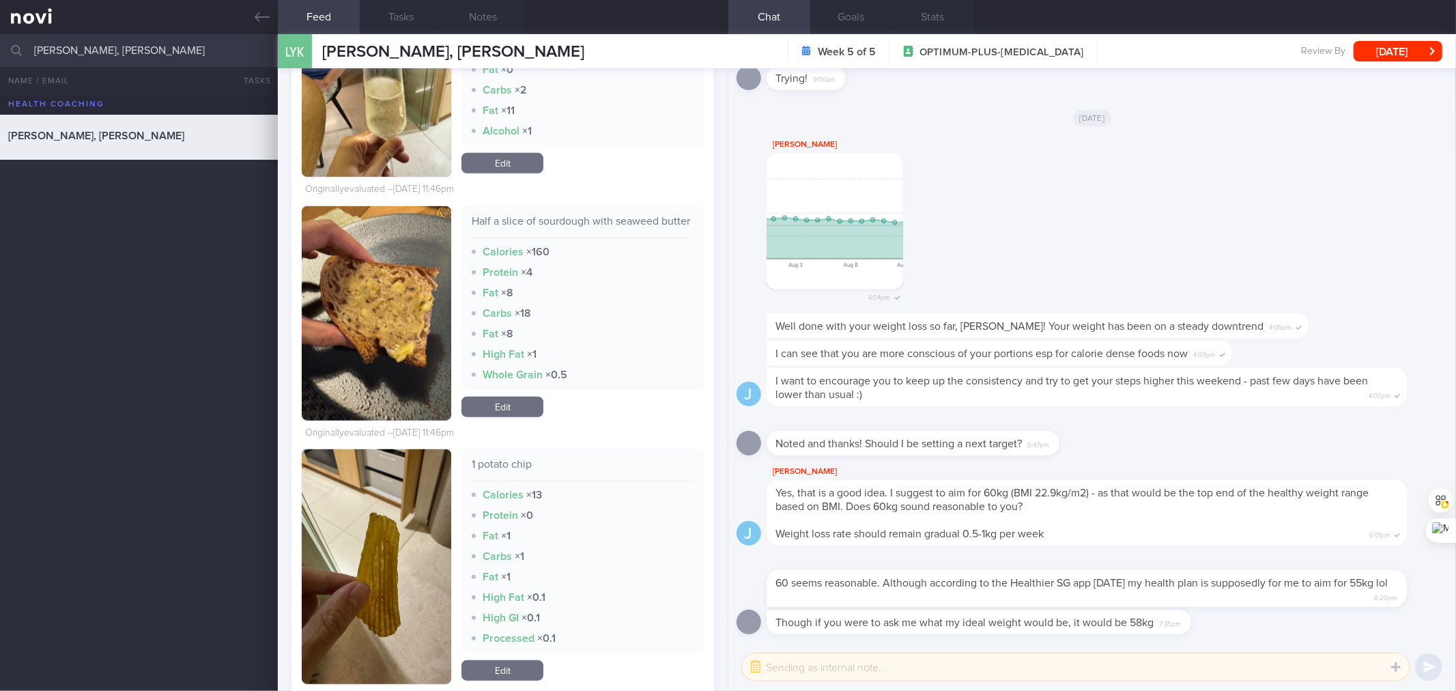
scroll to position [13541, 0]
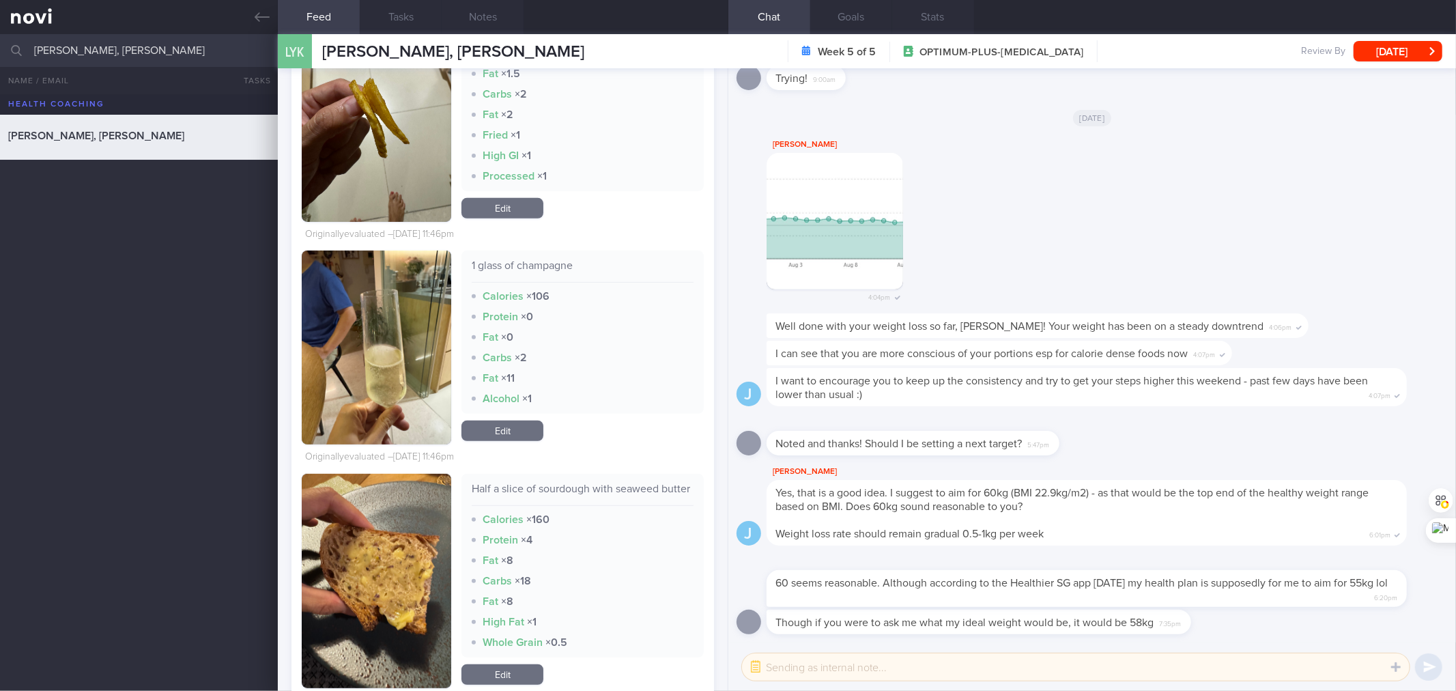
click at [563, 494] on div "Half a slice of sourdough with seaweed butter" at bounding box center [582, 494] width 221 height 24
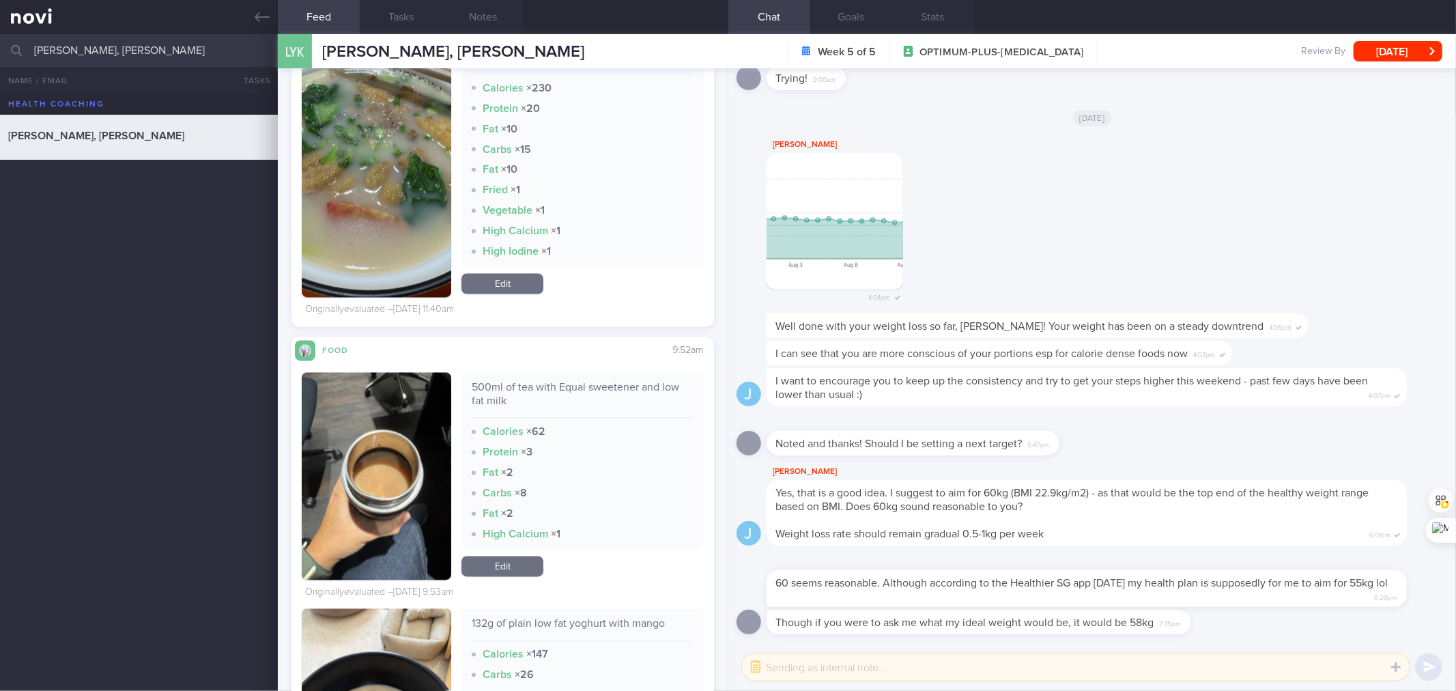
scroll to position [10506, 0]
